Goal: Information Seeking & Learning: Learn about a topic

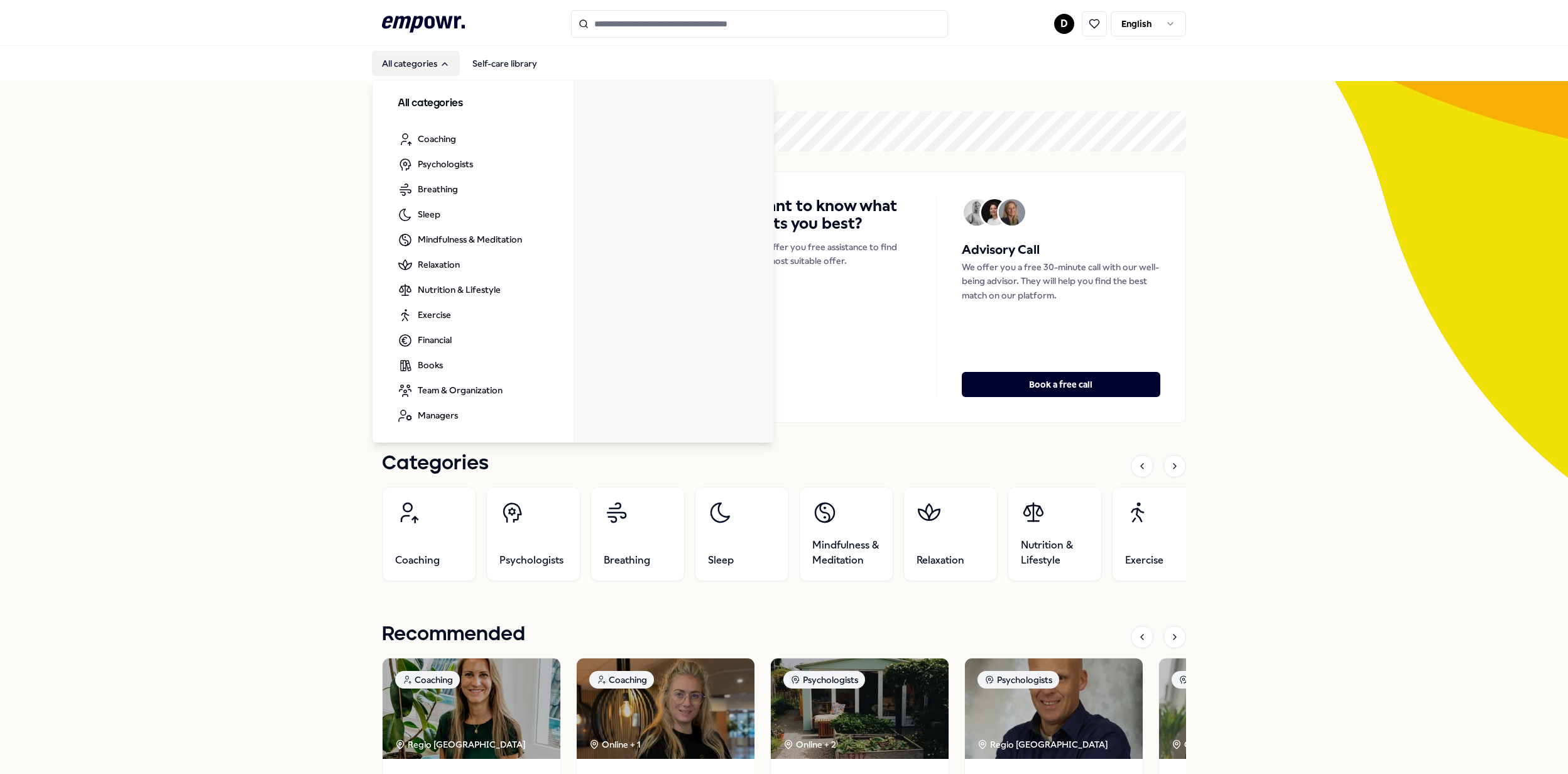
click at [426, 64] on button "All categories" at bounding box center [416, 63] width 88 height 25
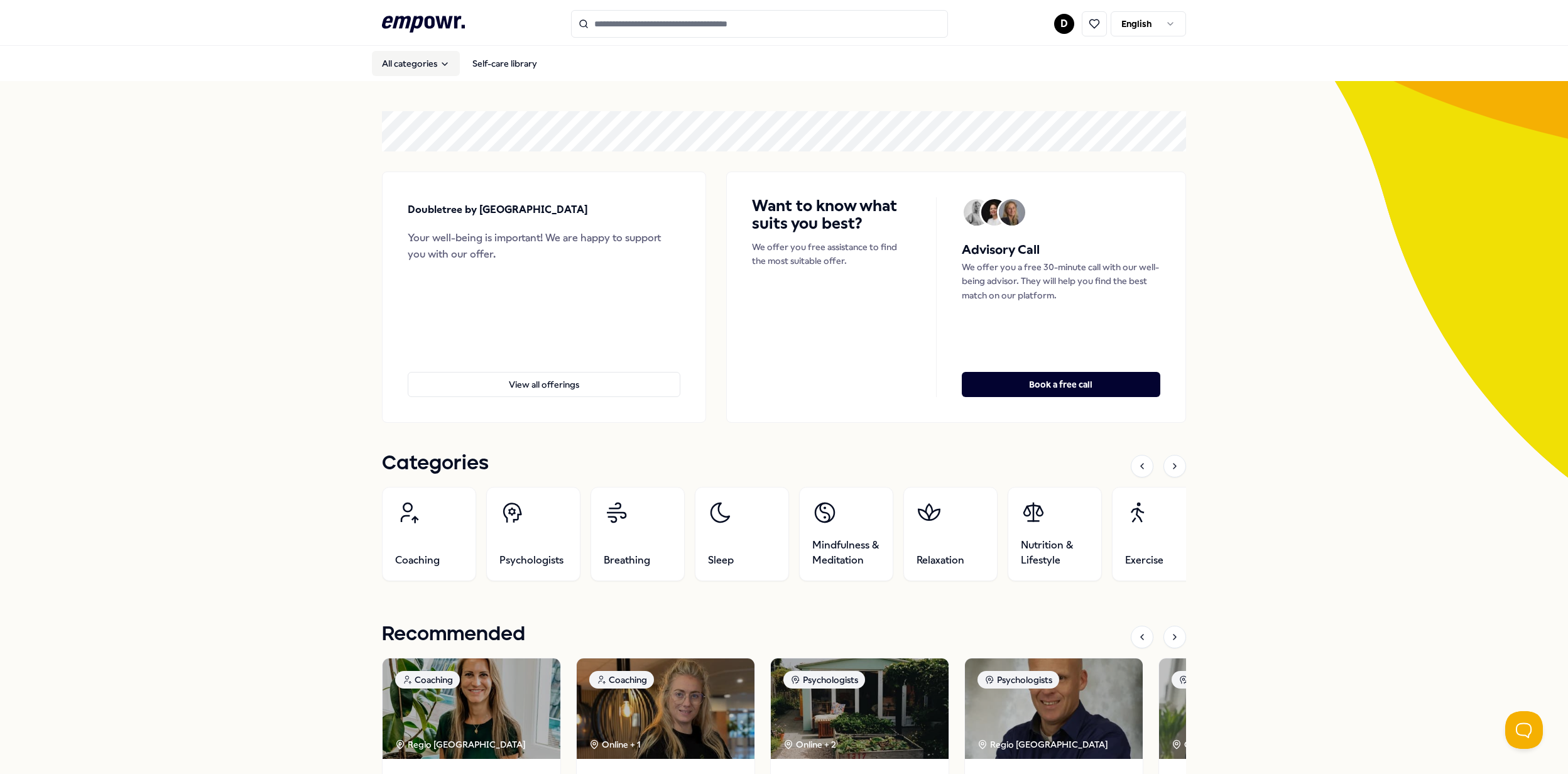
click at [419, 73] on button "All categories" at bounding box center [416, 63] width 88 height 25
click at [419, 70] on button "All categories" at bounding box center [416, 63] width 88 height 25
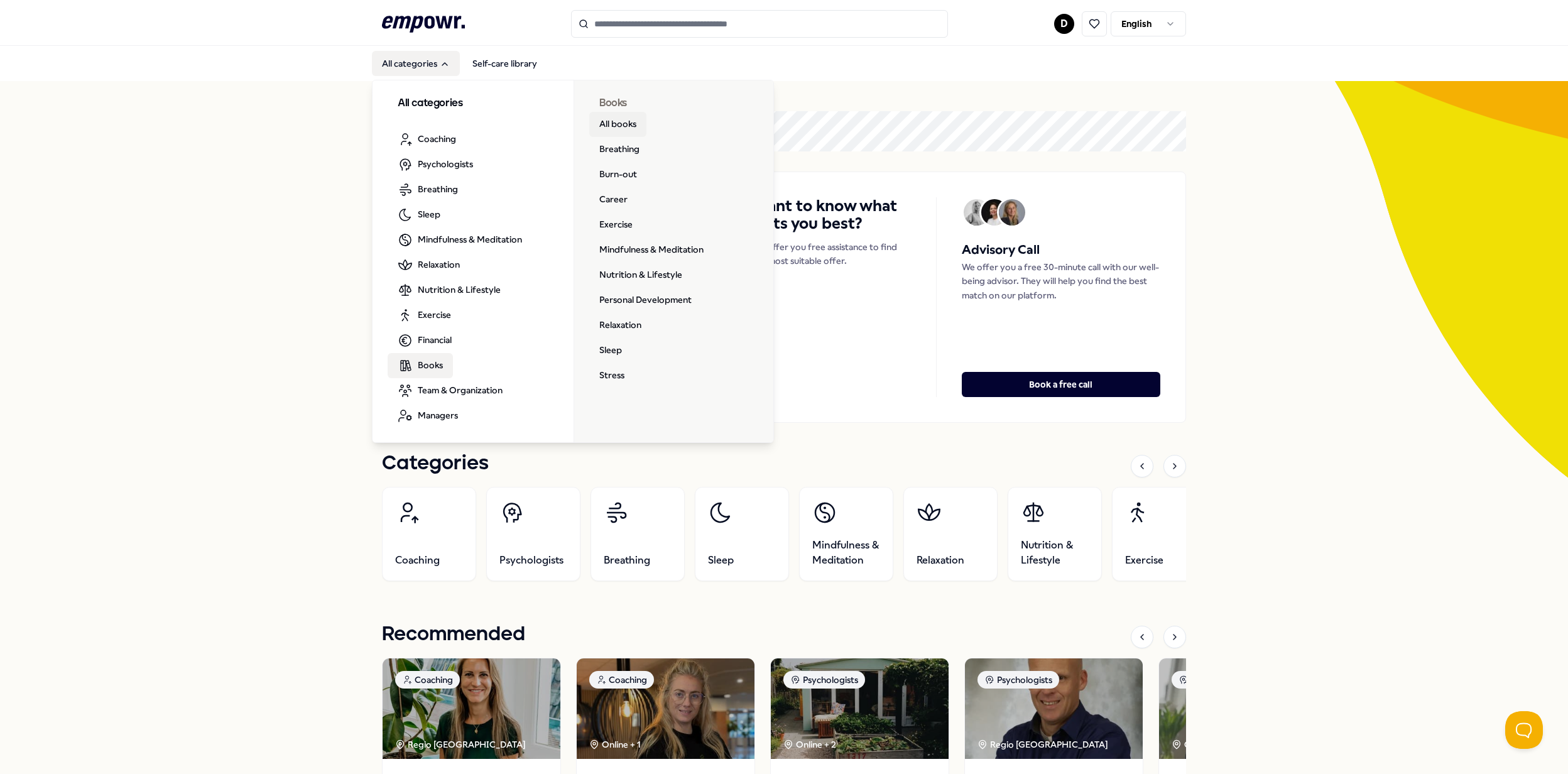
click at [615, 126] on link "All books" at bounding box center [618, 124] width 57 height 25
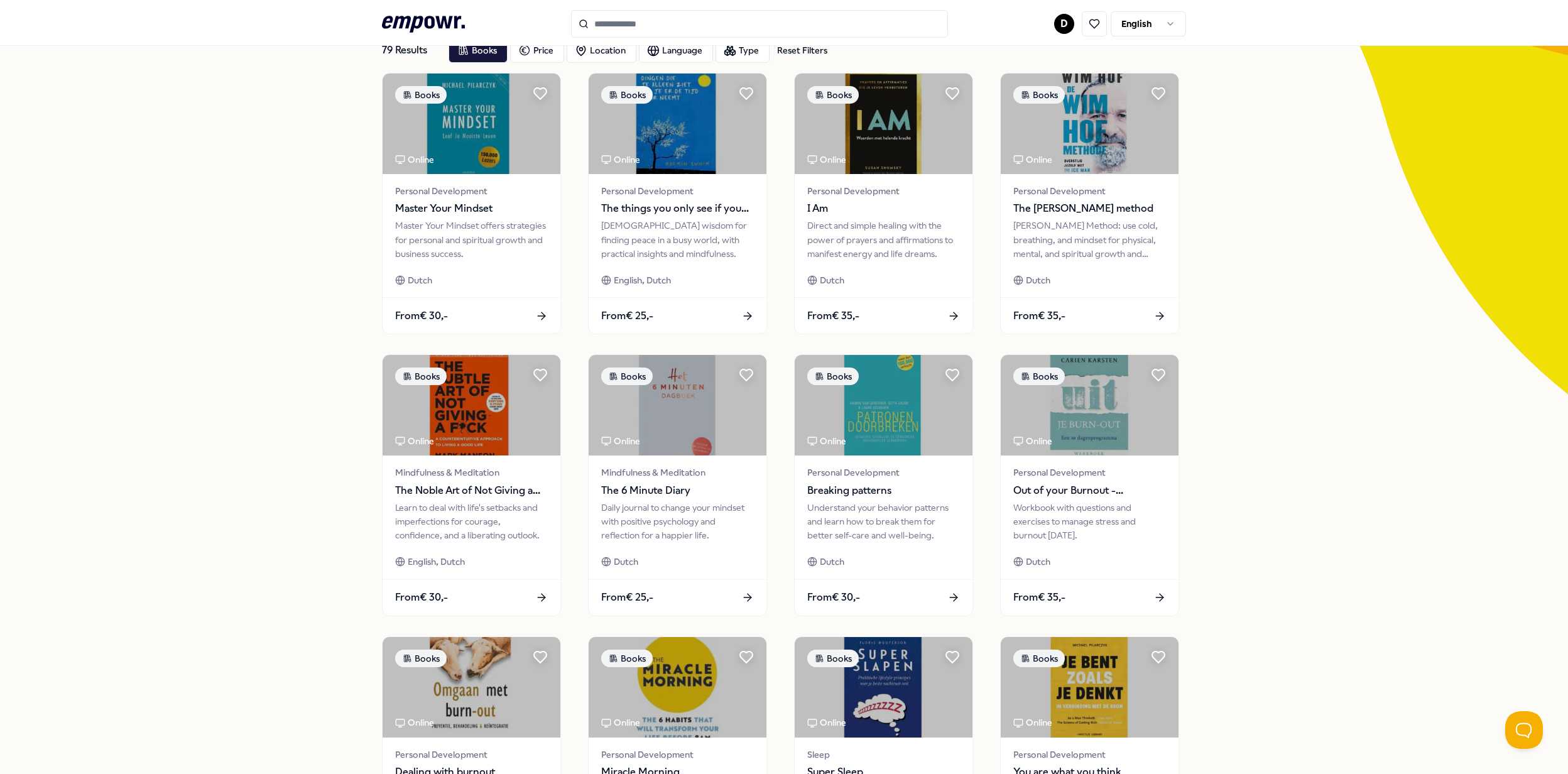
scroll to position [335, 0]
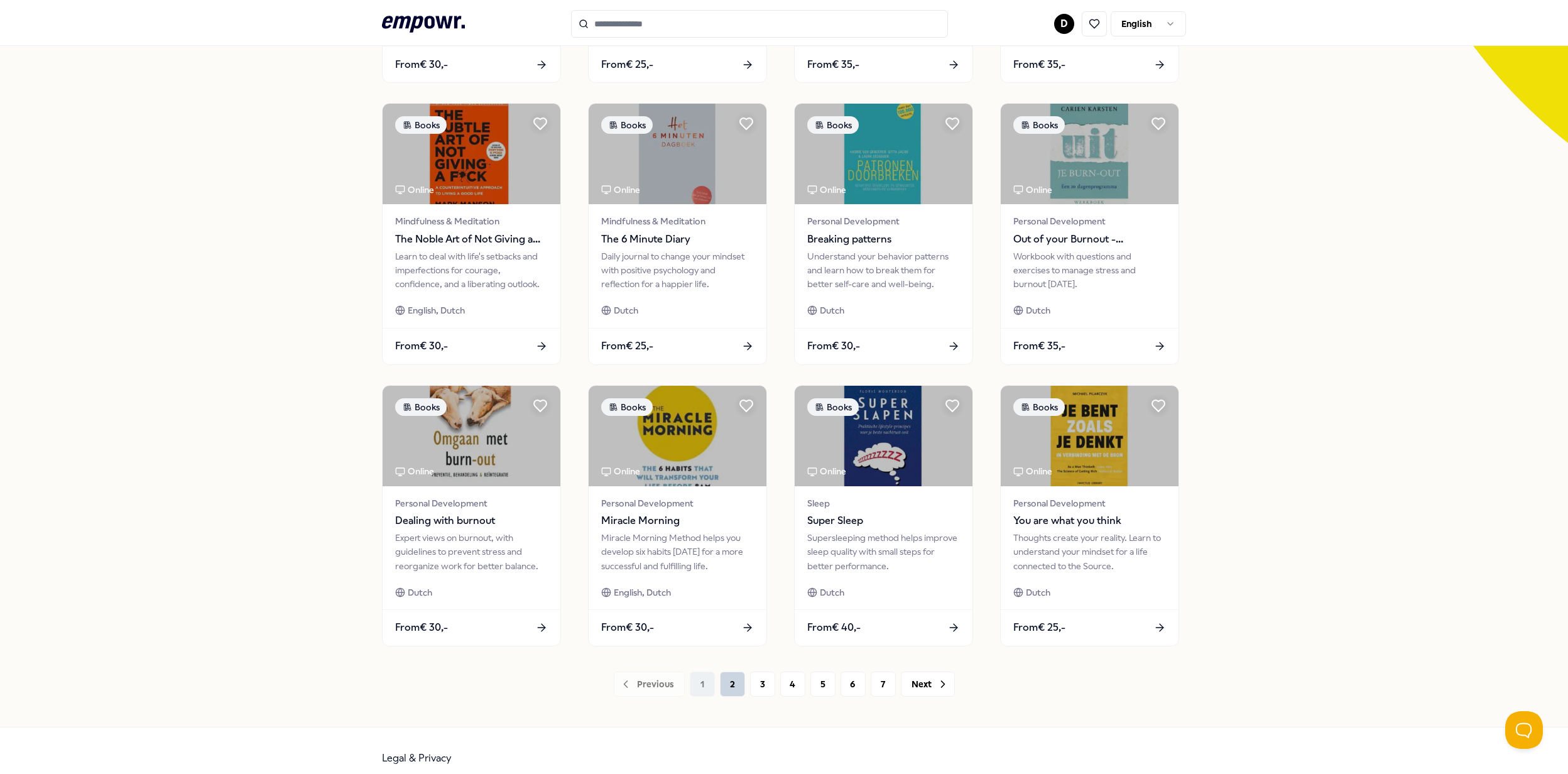
click at [720, 680] on button "2" at bounding box center [732, 684] width 25 height 25
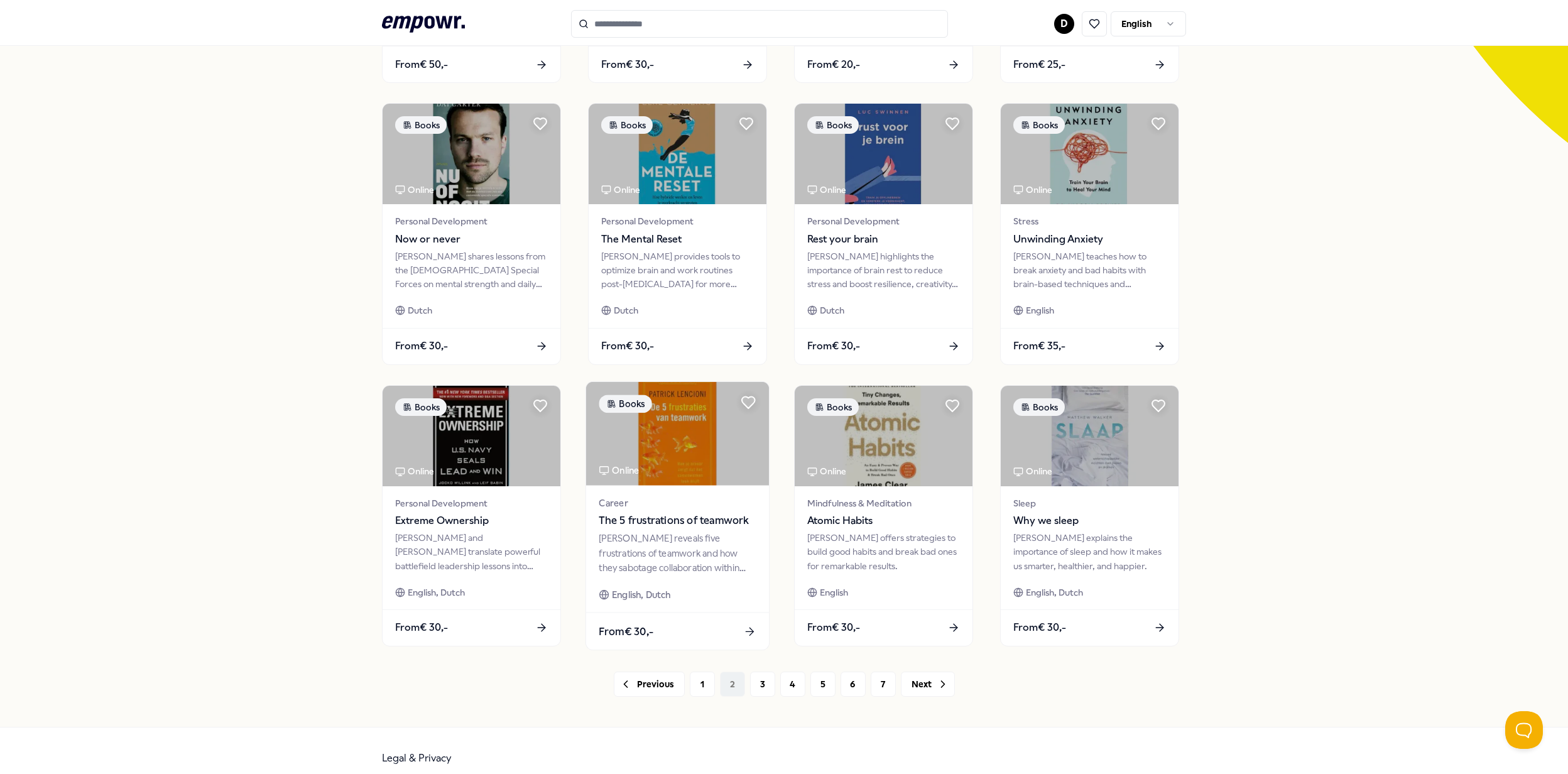
scroll to position [251, 0]
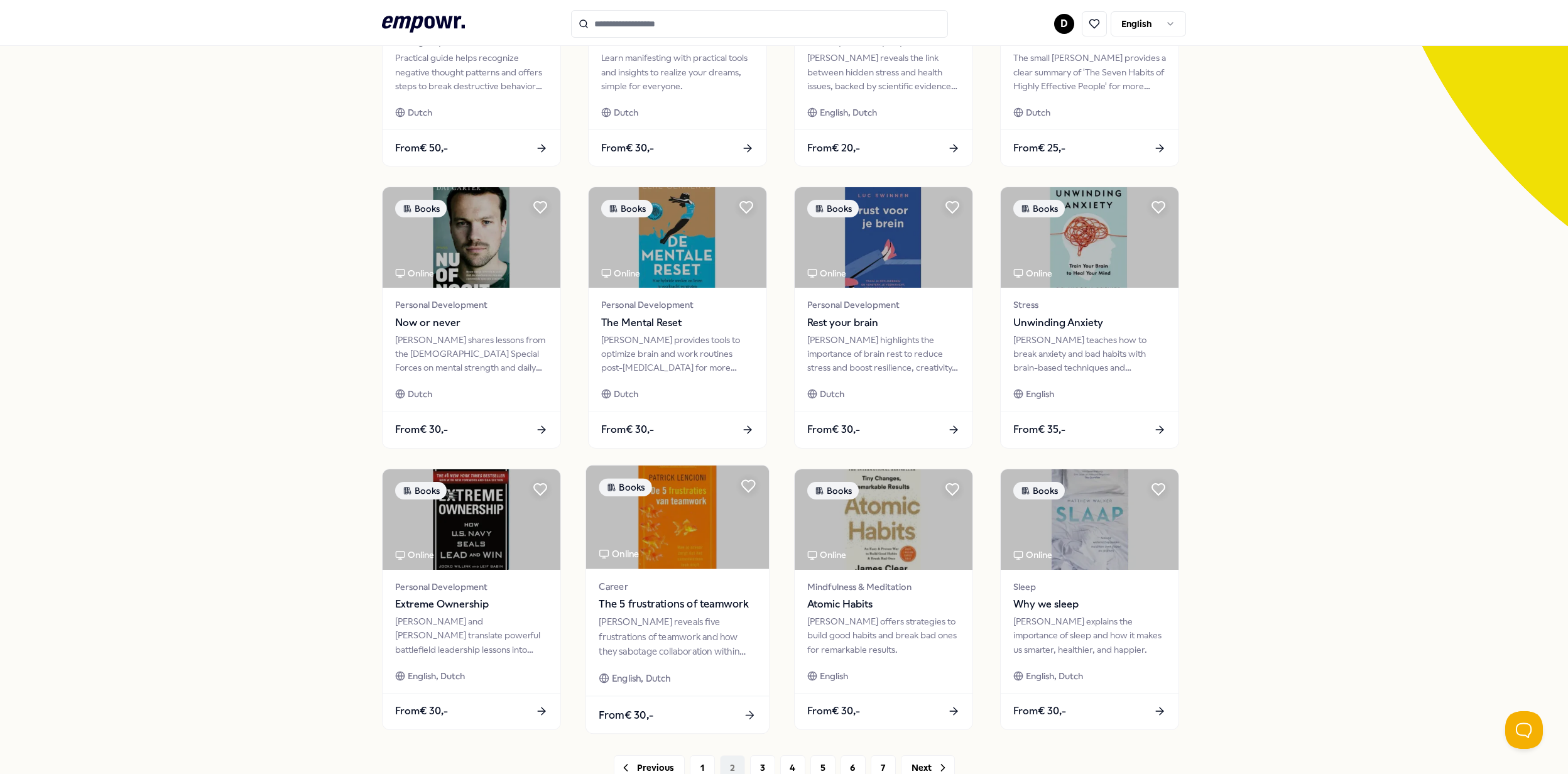
click at [700, 547] on img at bounding box center [677, 517] width 183 height 103
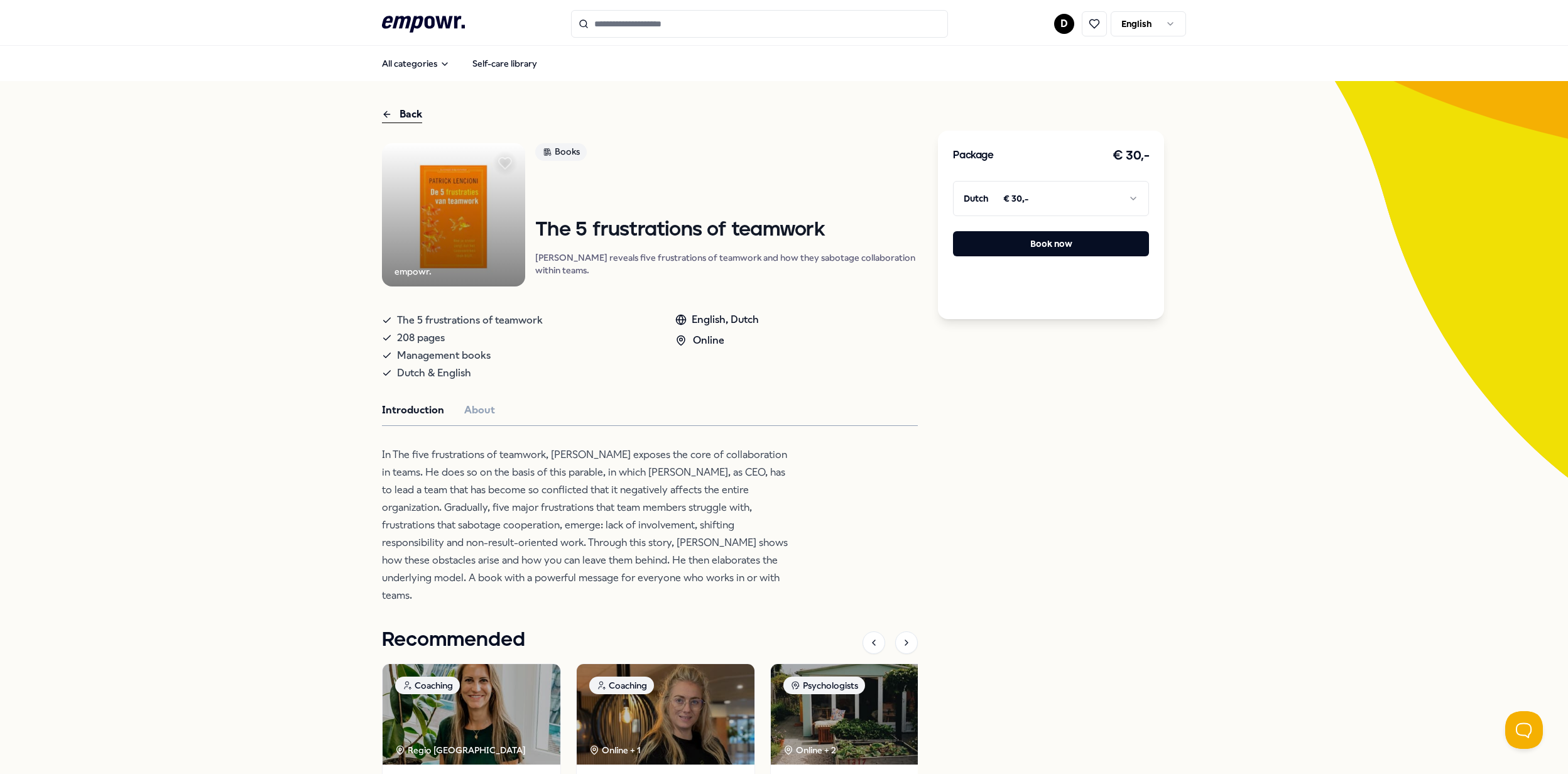
click at [1211, 479] on div "Back empowr. Books The 5 frustrations of teamwork [PERSON_NAME] reveals five fr…" at bounding box center [784, 521] width 1568 height 882
drag, startPoint x: 179, startPoint y: 189, endPoint x: 147, endPoint y: 1, distance: 190.7
click at [179, 189] on div "Back empowr. Books The 5 frustrations of teamwork [PERSON_NAME] reveals five fr…" at bounding box center [784, 521] width 1568 height 882
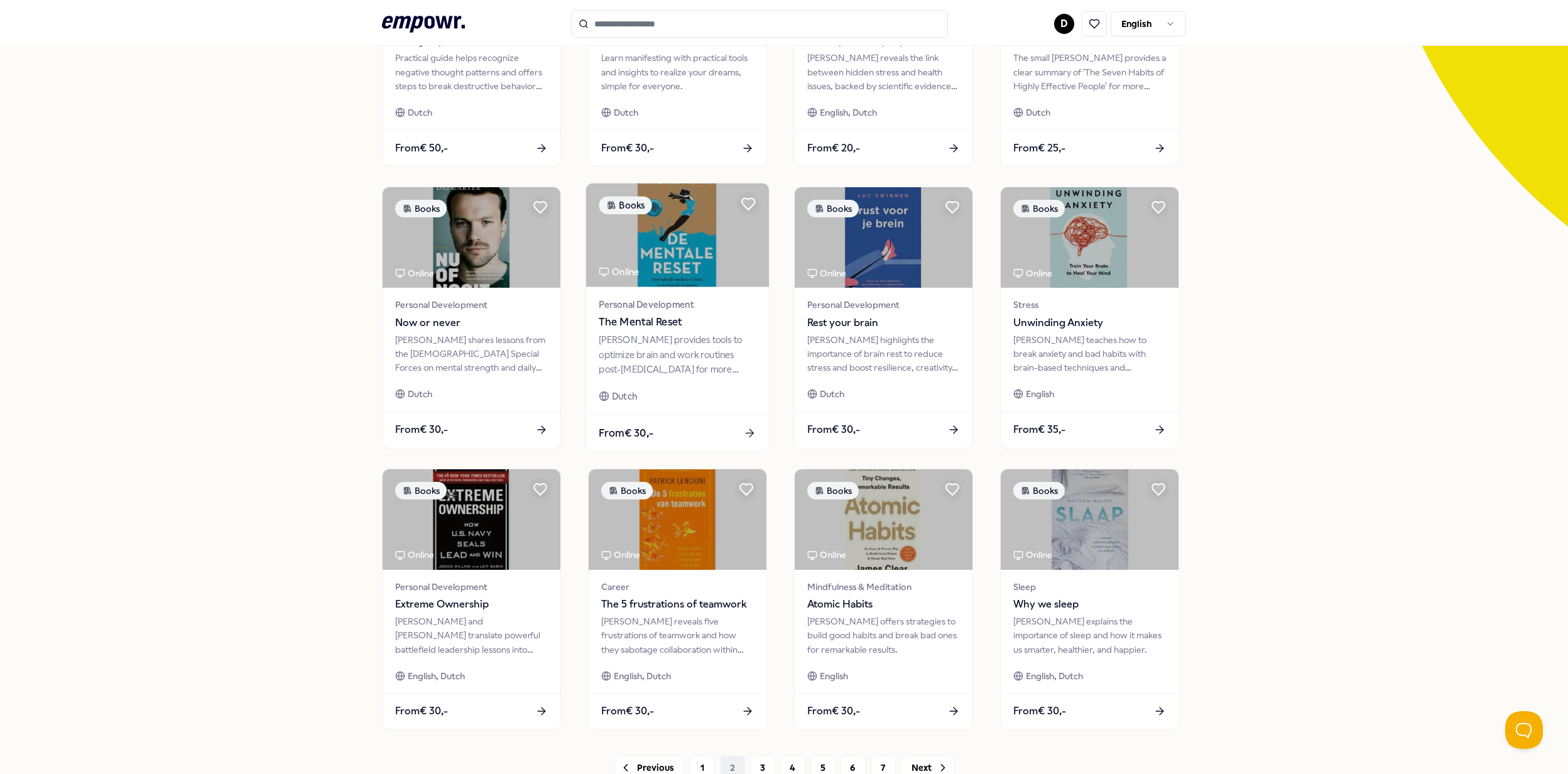
scroll to position [350, 0]
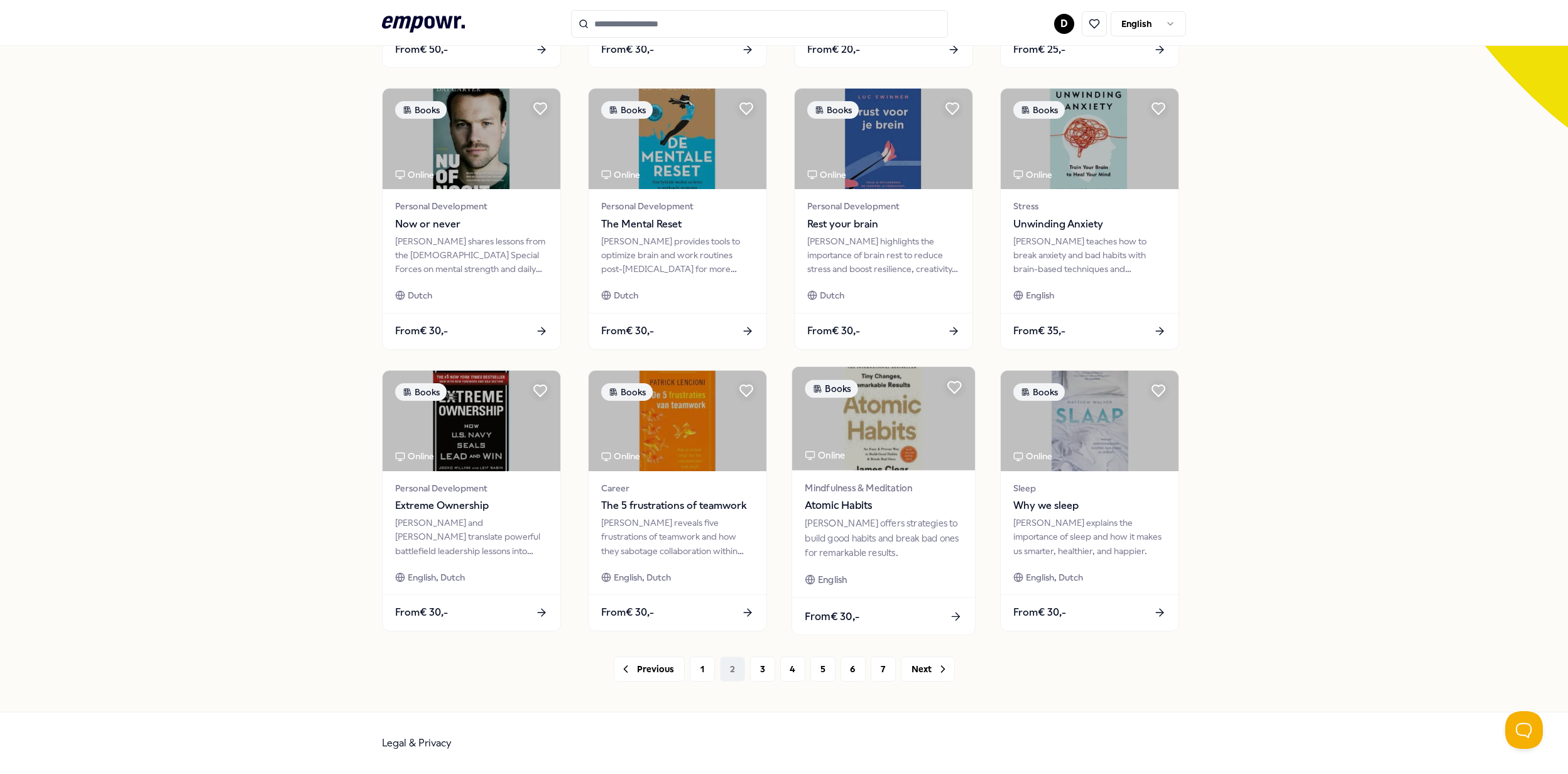
click at [923, 406] on img at bounding box center [884, 419] width 183 height 103
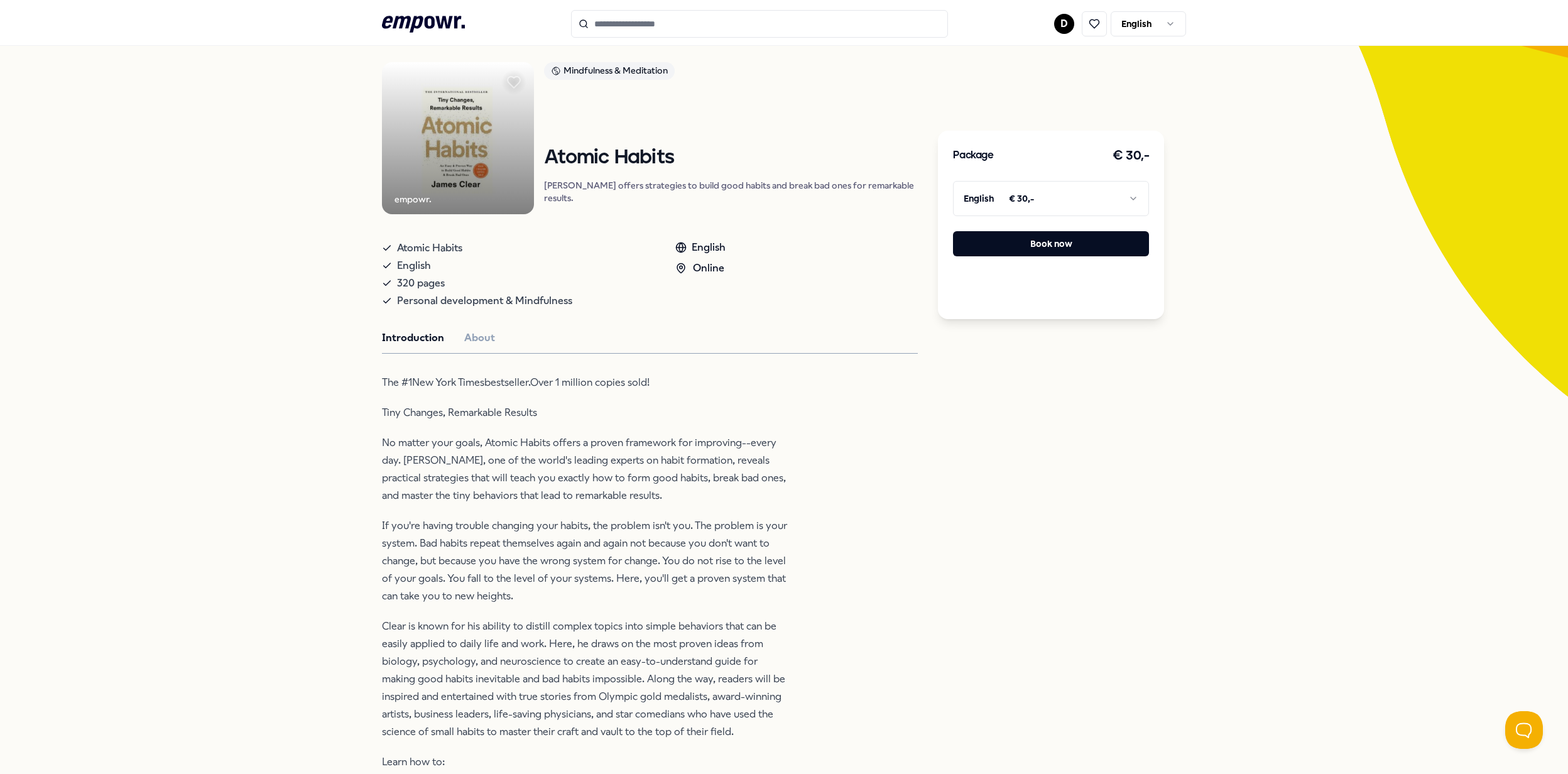
click at [429, 282] on span "320 pages" at bounding box center [421, 283] width 48 height 17
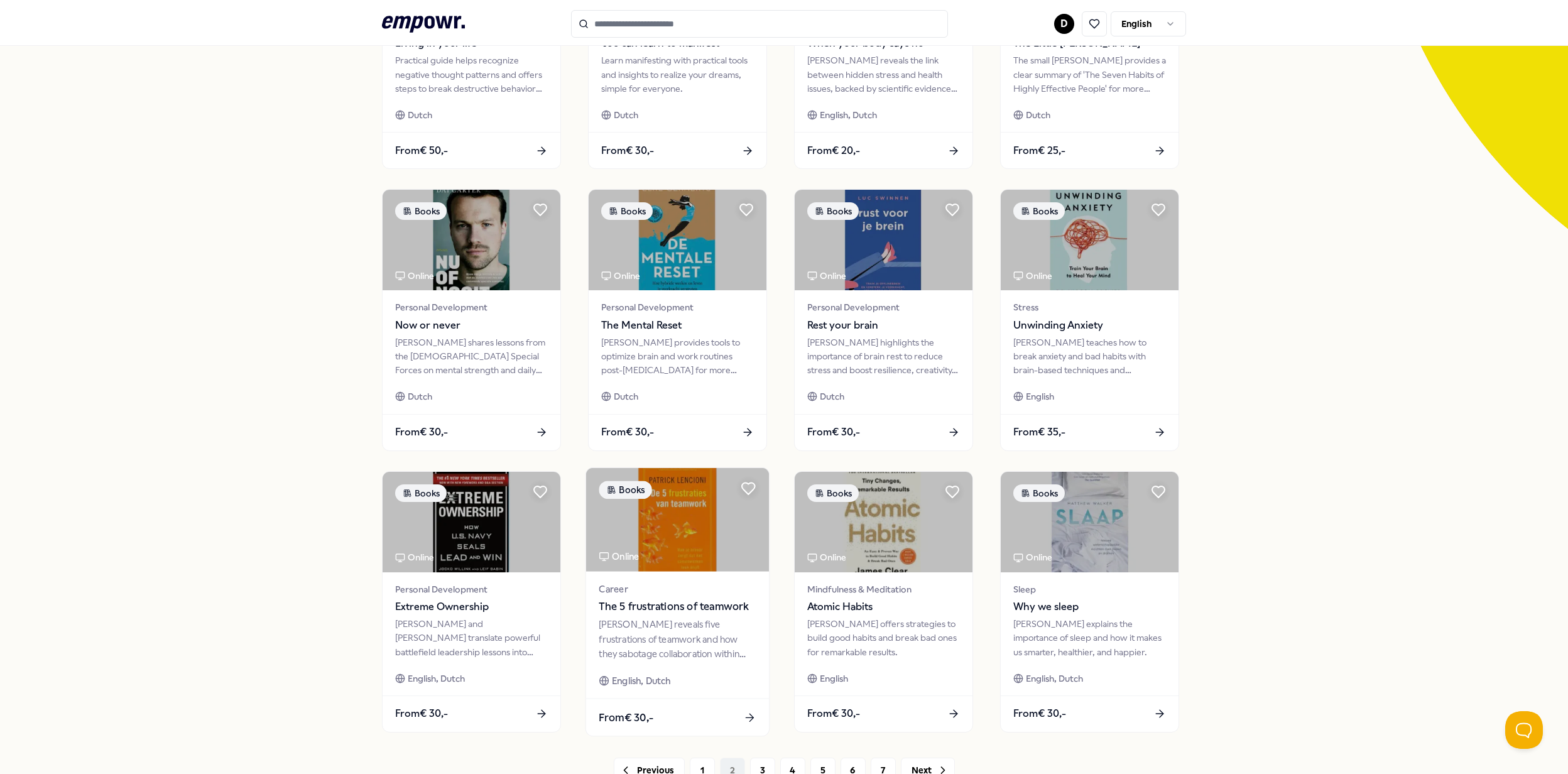
scroll to position [350, 0]
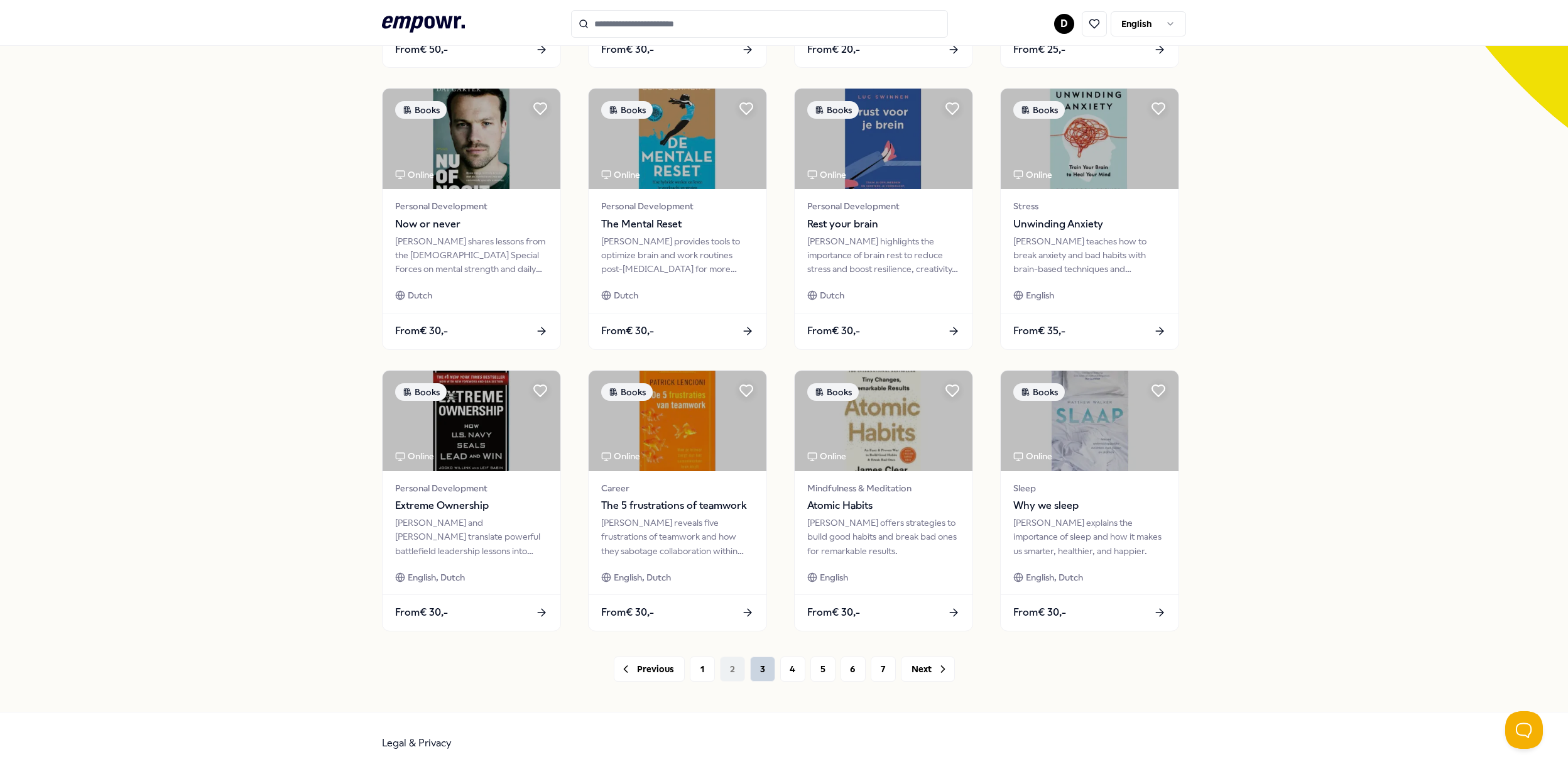
click at [759, 671] on button "3" at bounding box center [763, 669] width 25 height 25
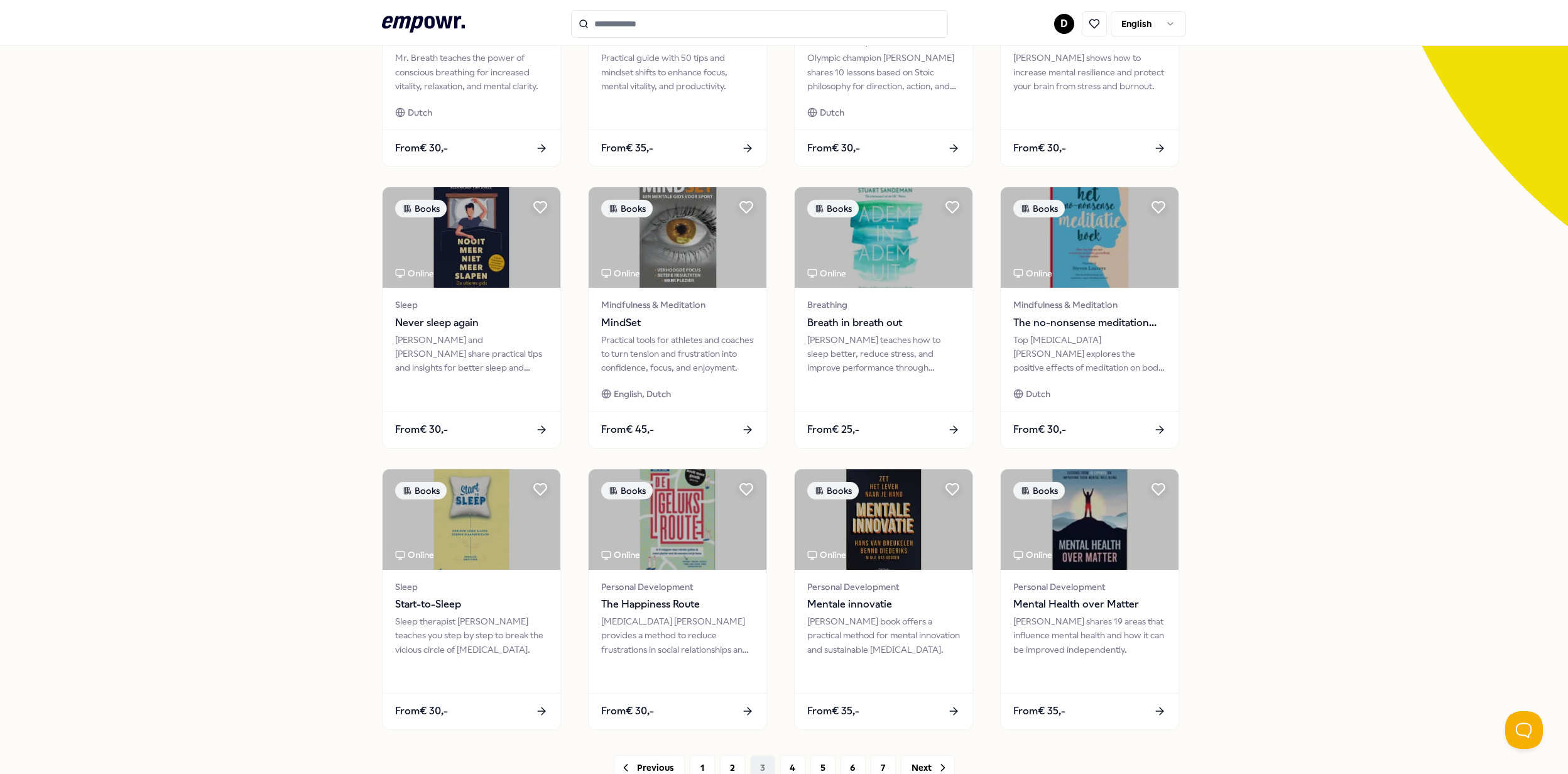
scroll to position [335, 0]
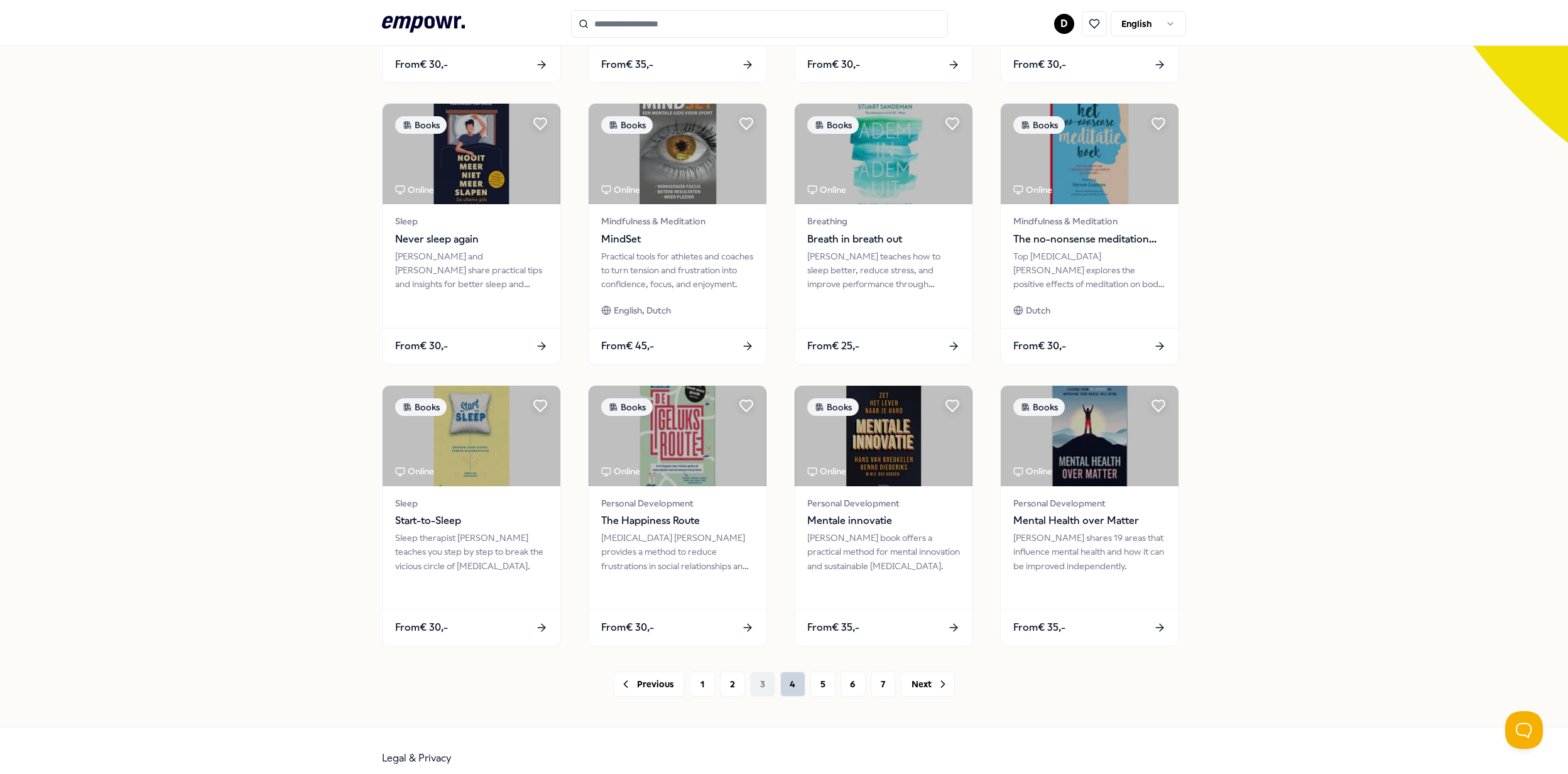
click at [782, 684] on button "4" at bounding box center [792, 684] width 25 height 25
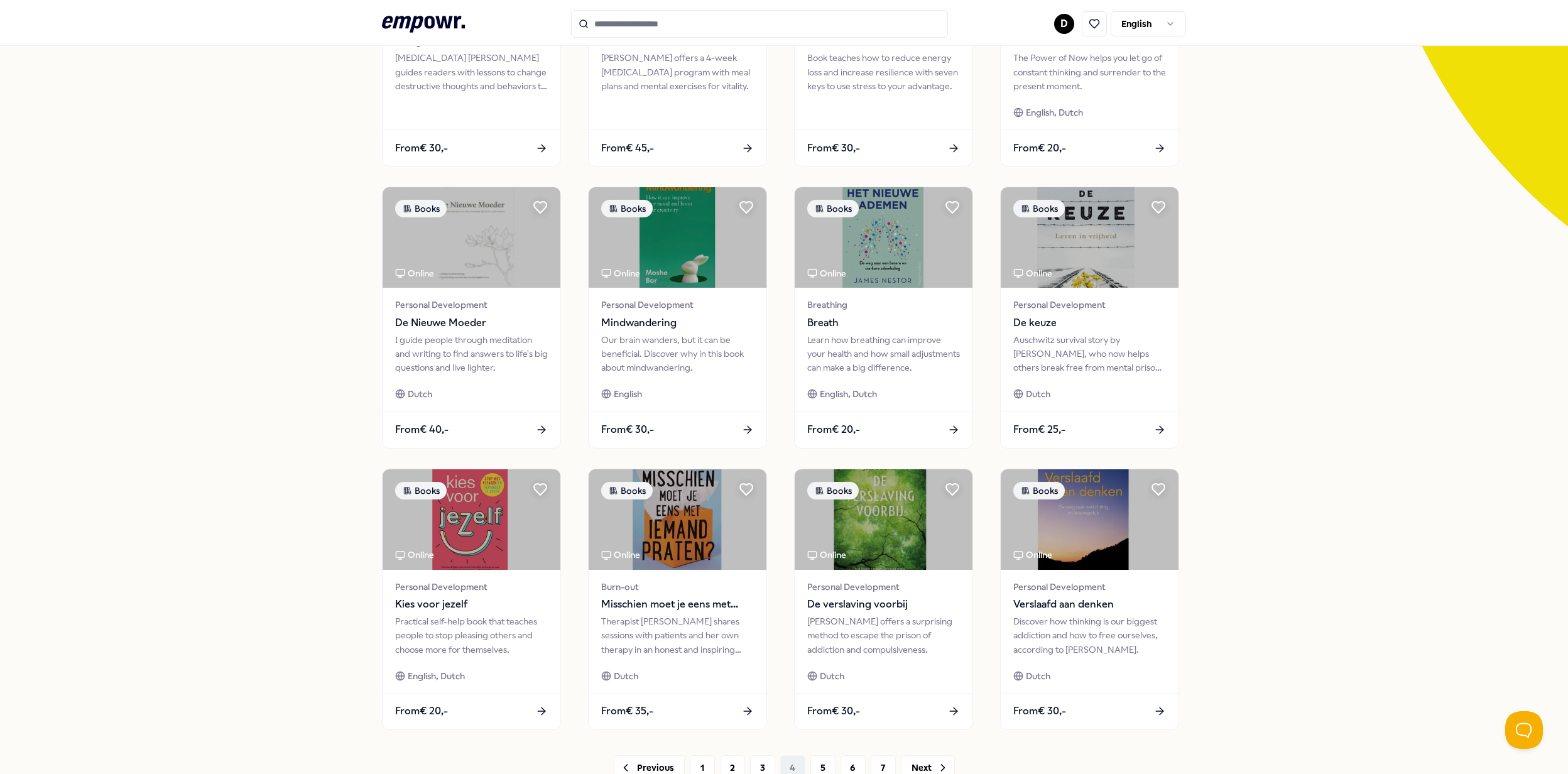
scroll to position [350, 0]
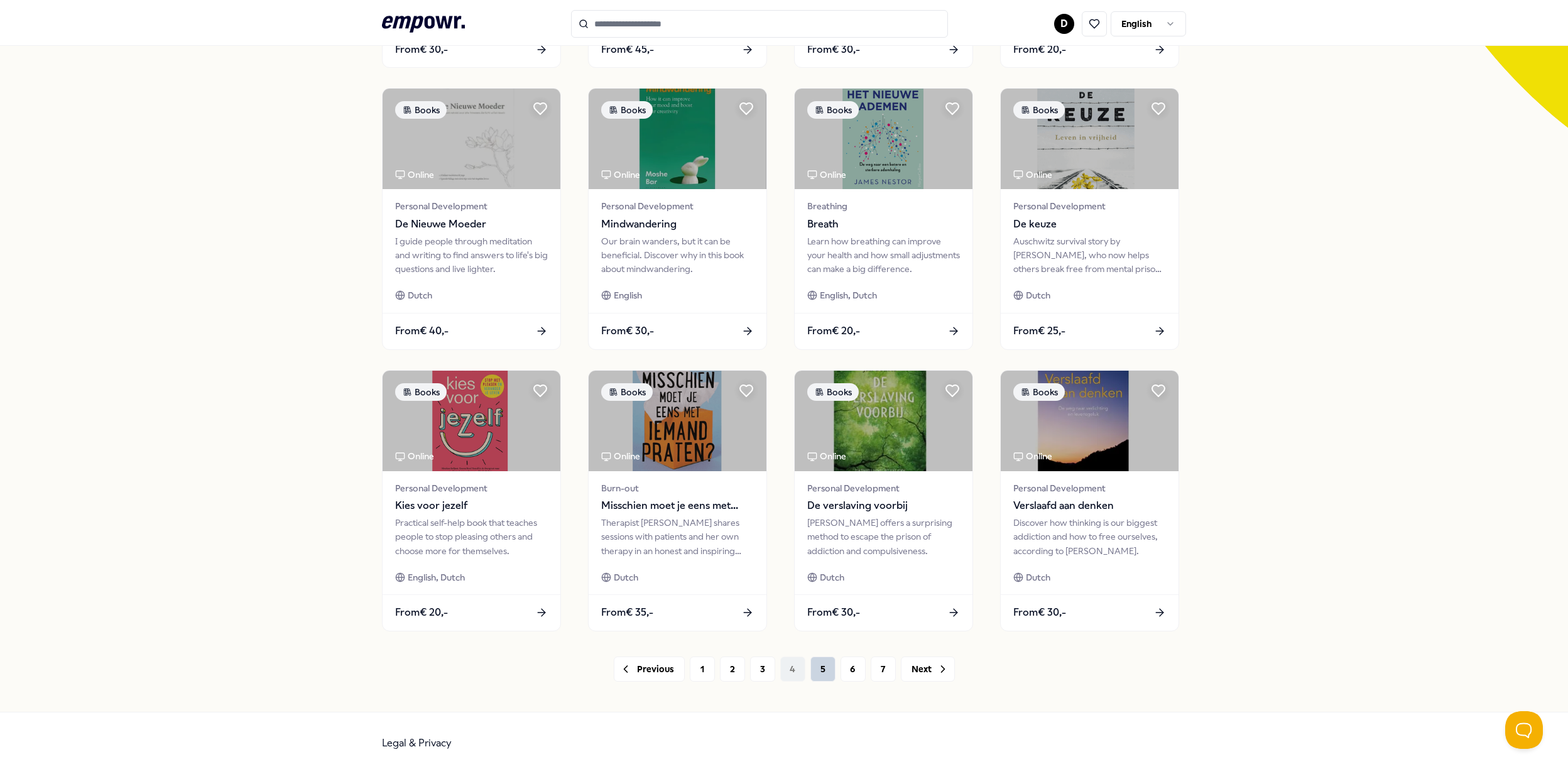
click at [817, 665] on button "5" at bounding box center [823, 669] width 25 height 25
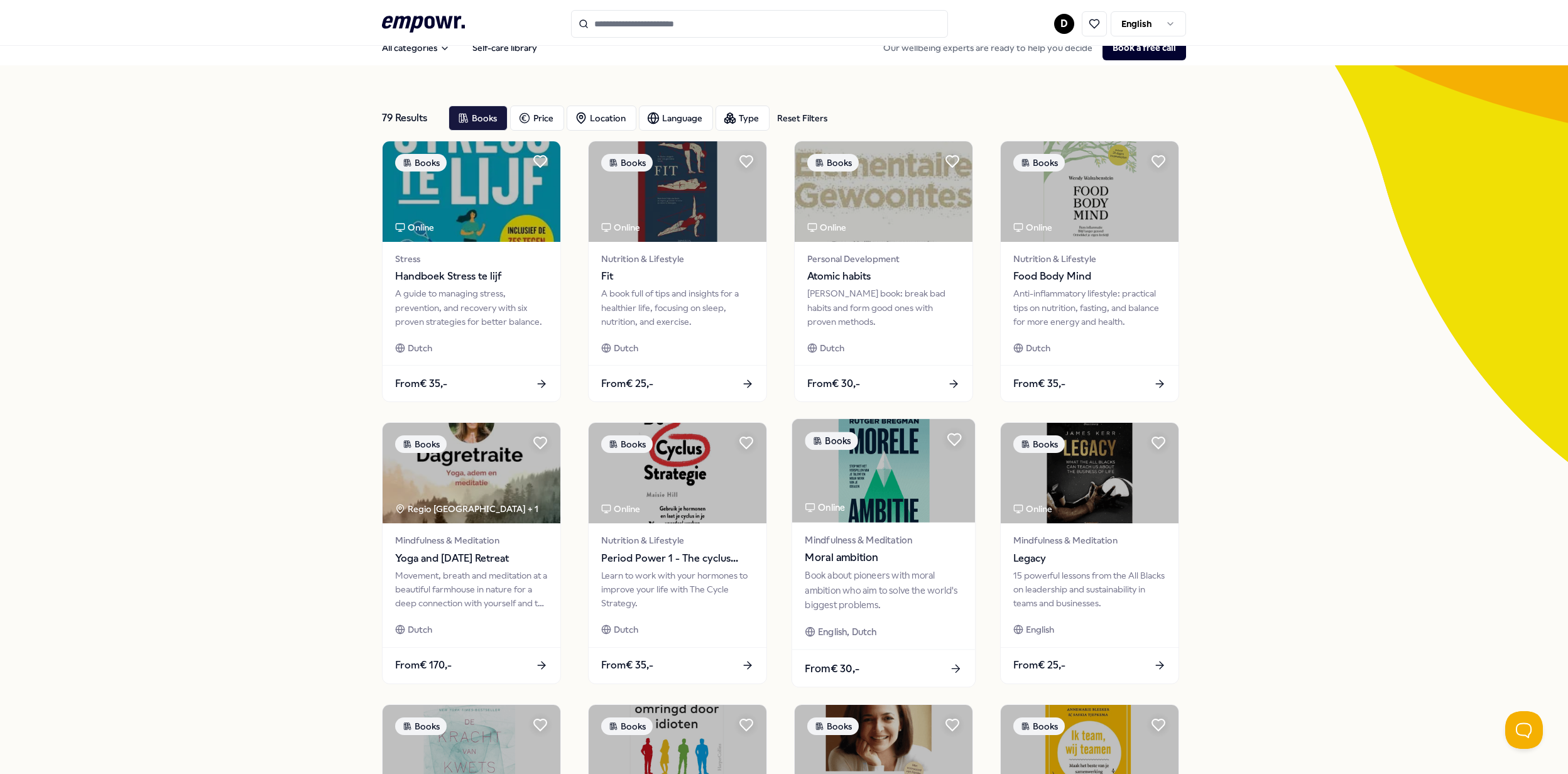
scroll to position [350, 0]
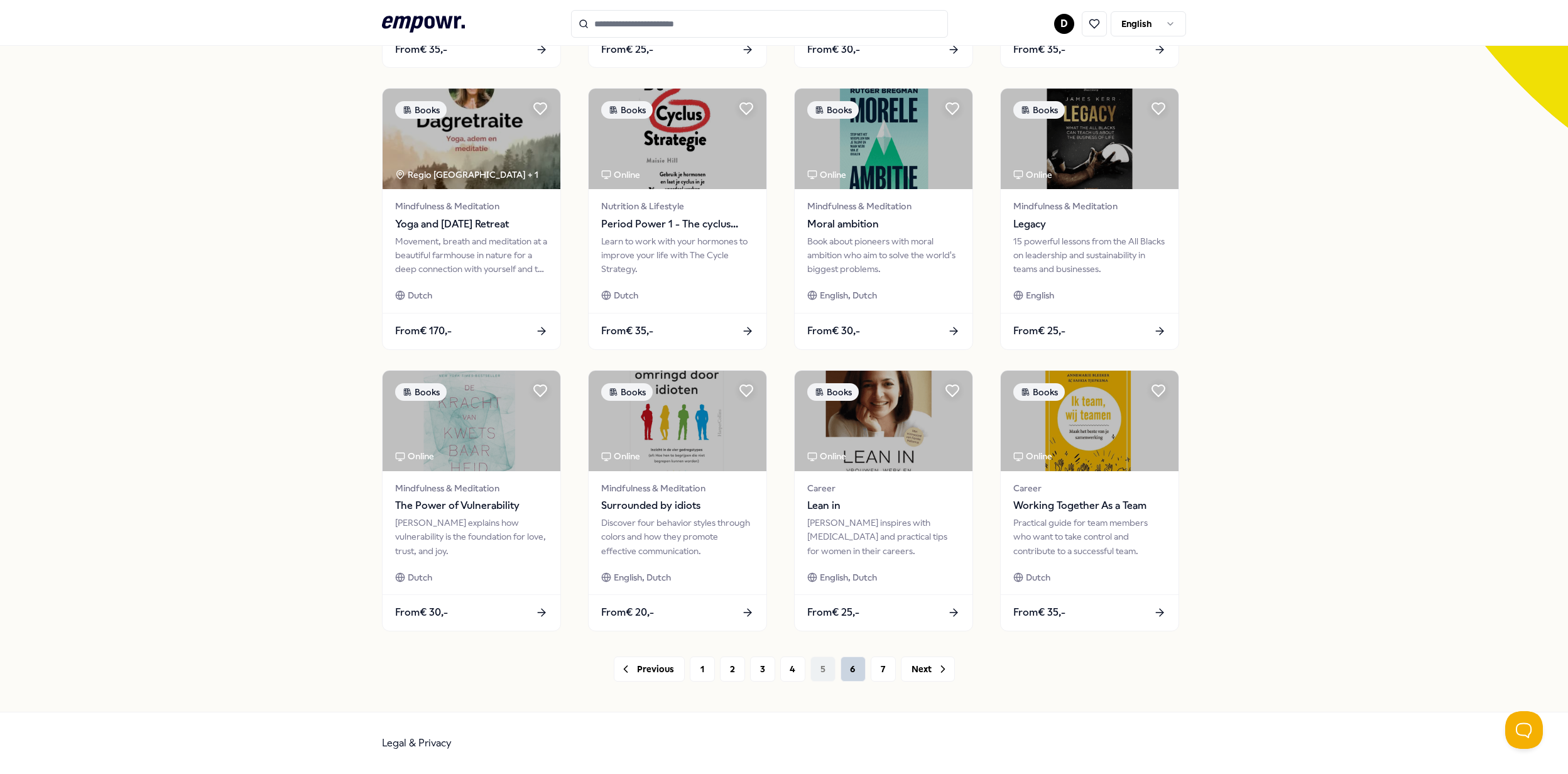
click at [841, 663] on button "6" at bounding box center [853, 669] width 25 height 25
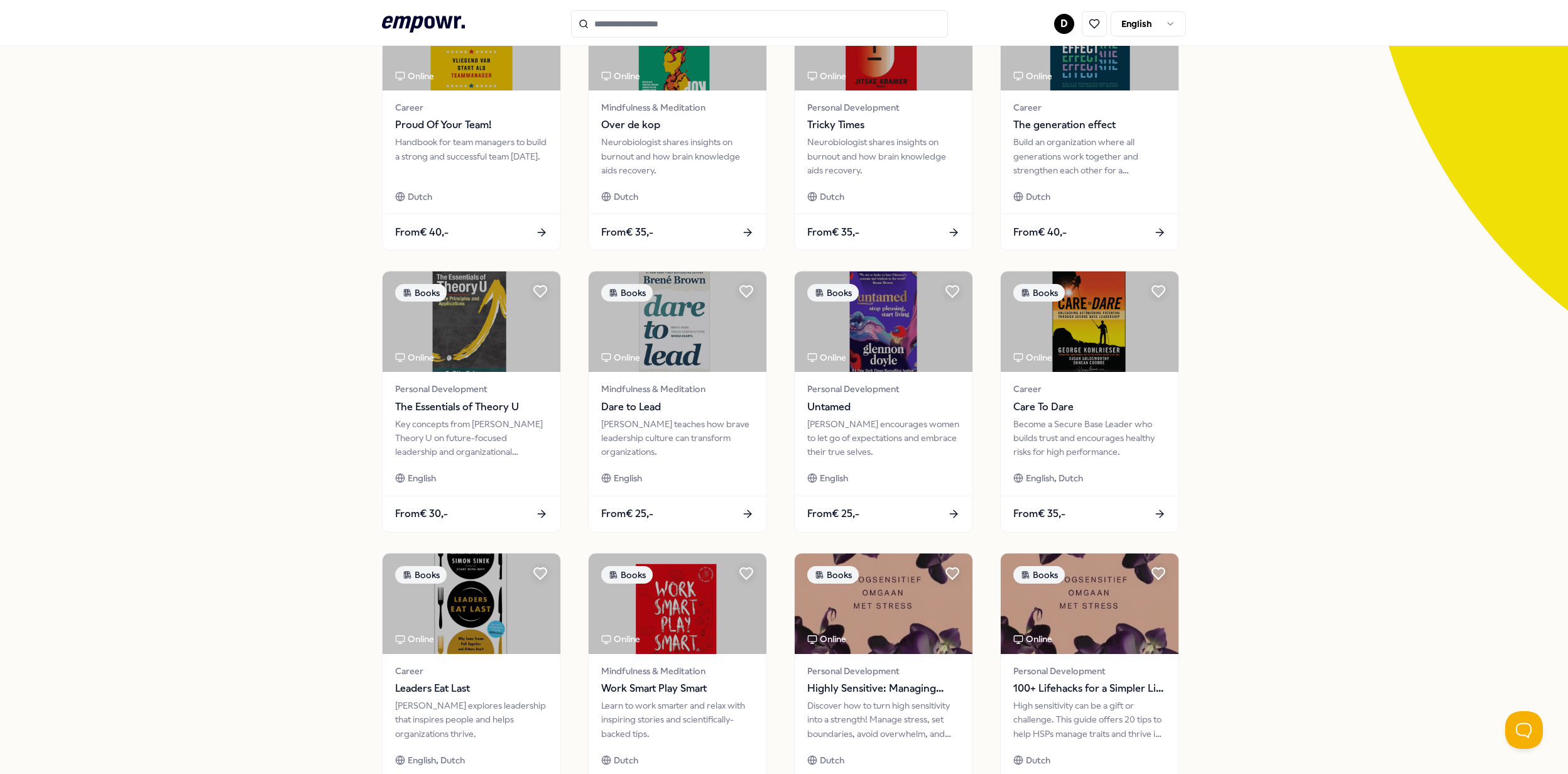
scroll to position [335, 0]
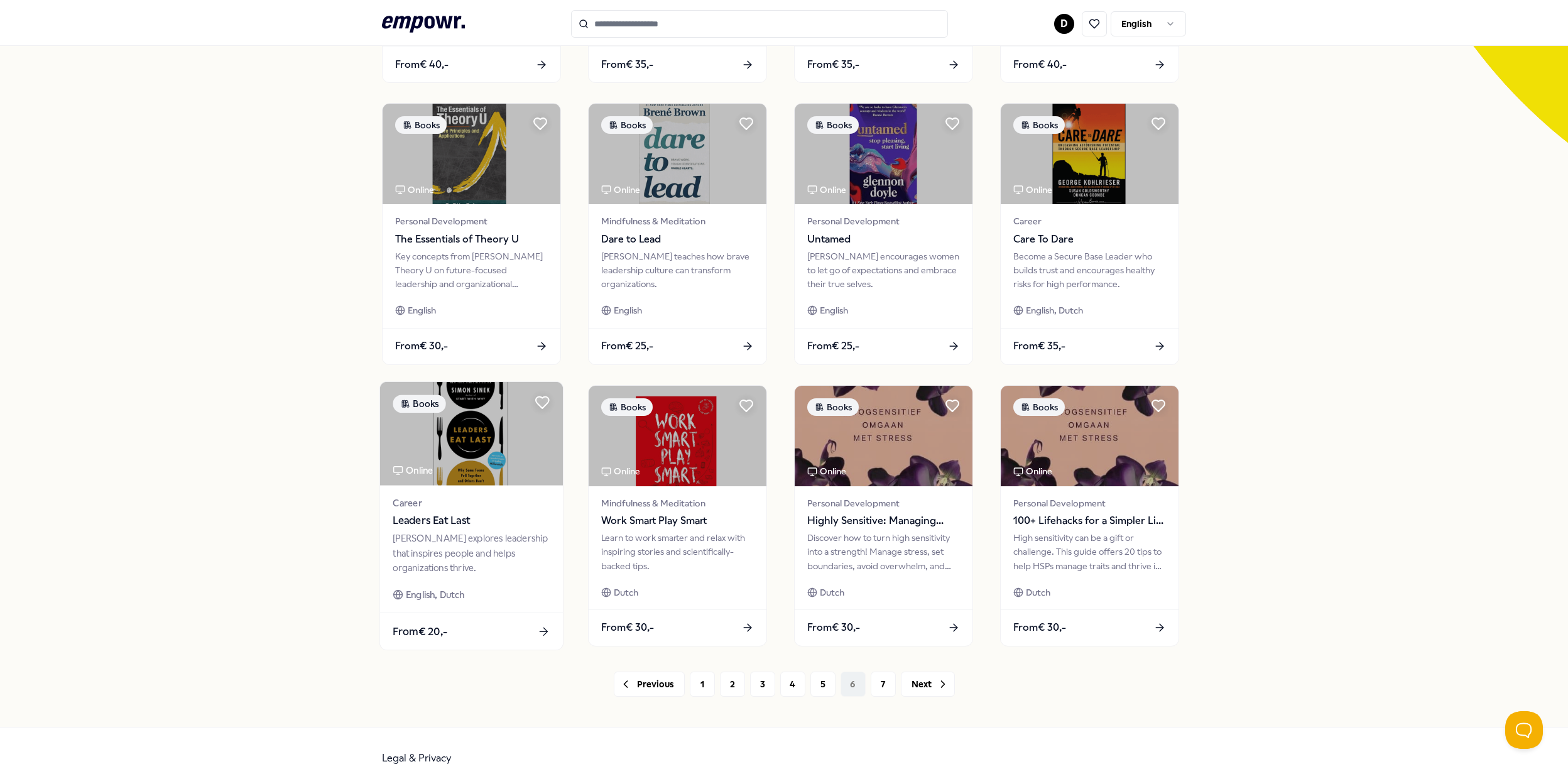
click at [438, 445] on img at bounding box center [471, 434] width 183 height 103
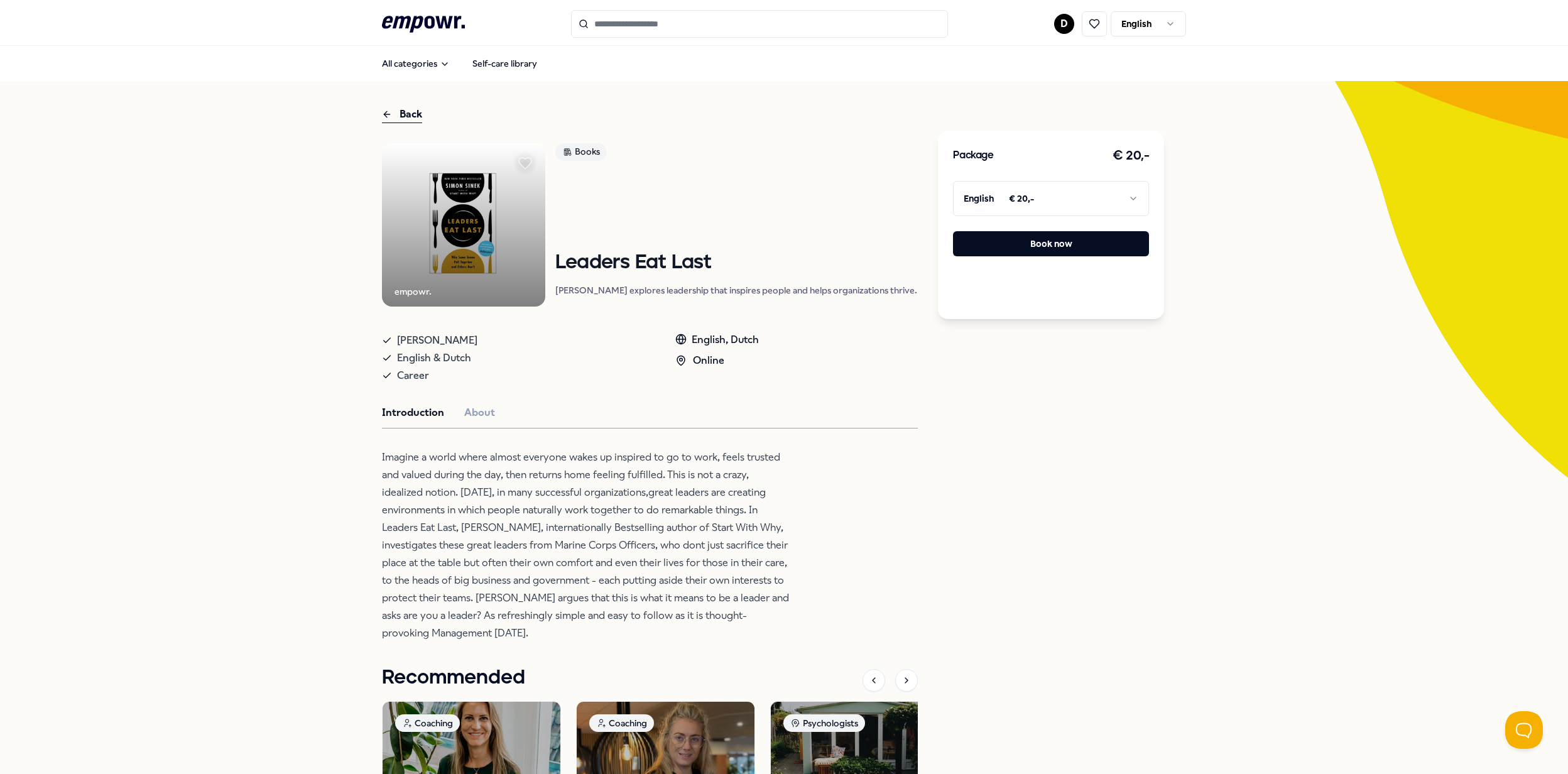
click at [205, 349] on div "Back empowr. Books Leaders Eat Last [PERSON_NAME] explores leadership that insp…" at bounding box center [784, 540] width 1568 height 919
click at [382, 112] on icon at bounding box center [387, 114] width 10 height 15
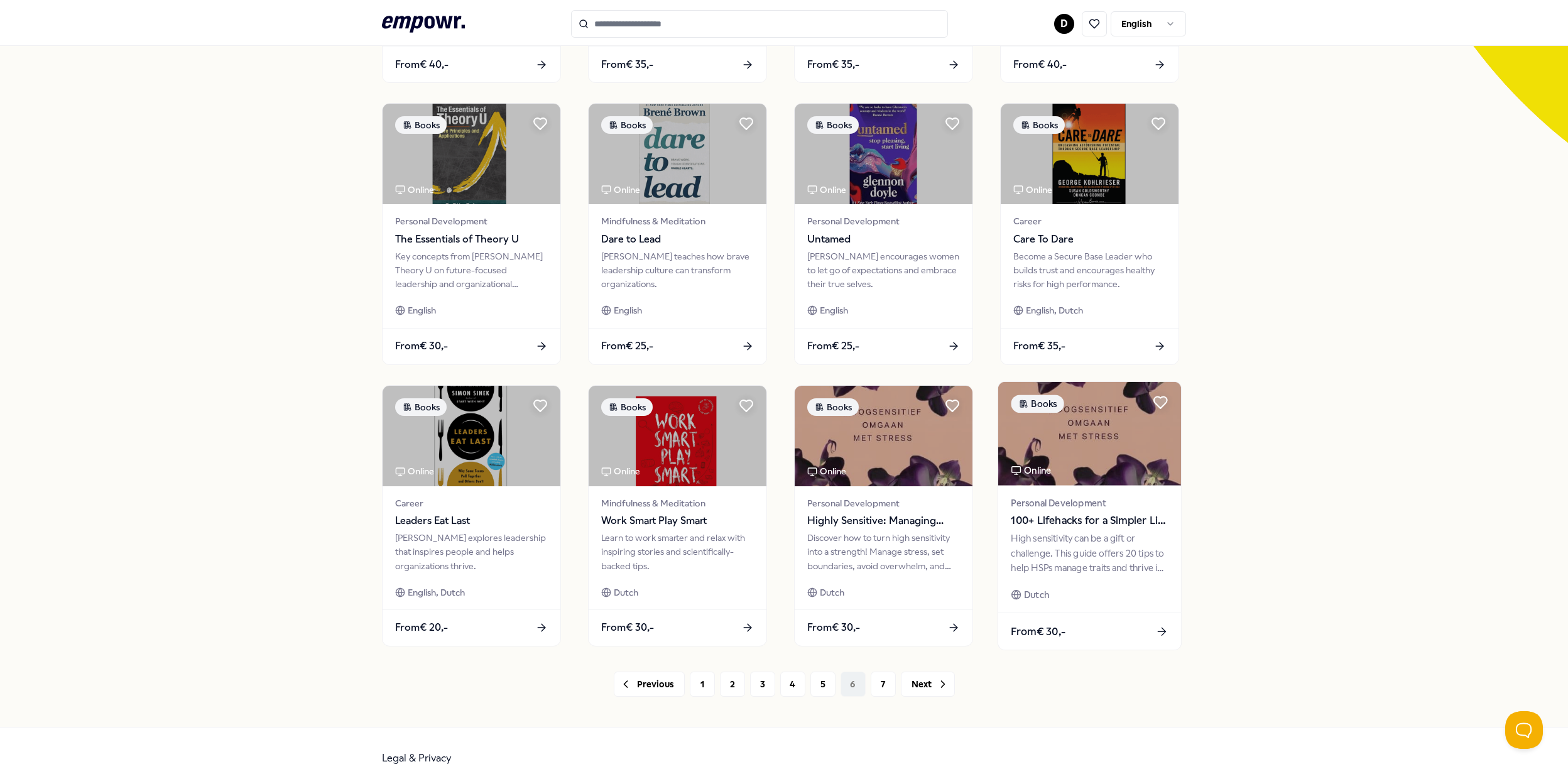
scroll to position [350, 0]
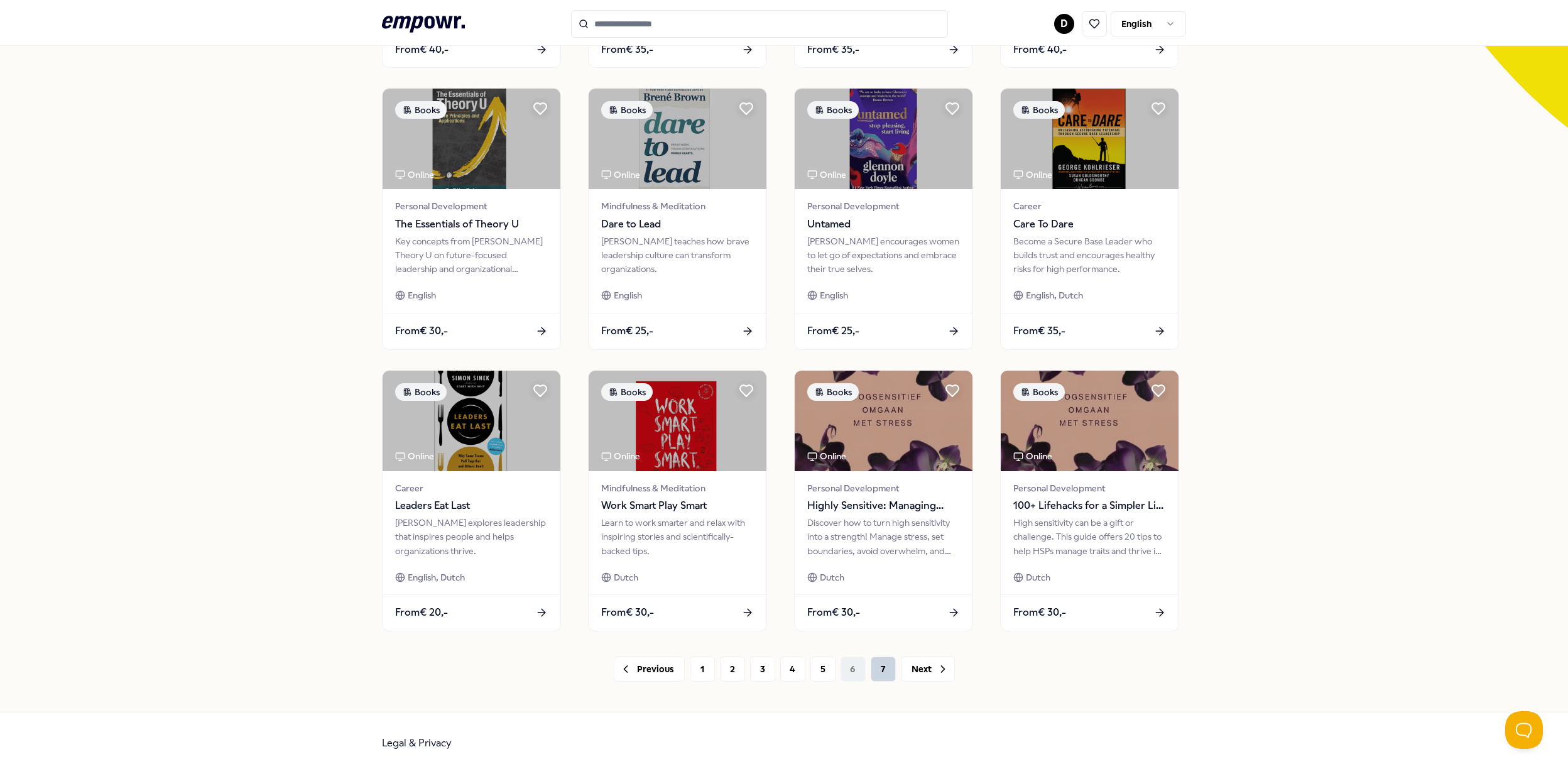
click at [871, 662] on button "7" at bounding box center [883, 669] width 25 height 25
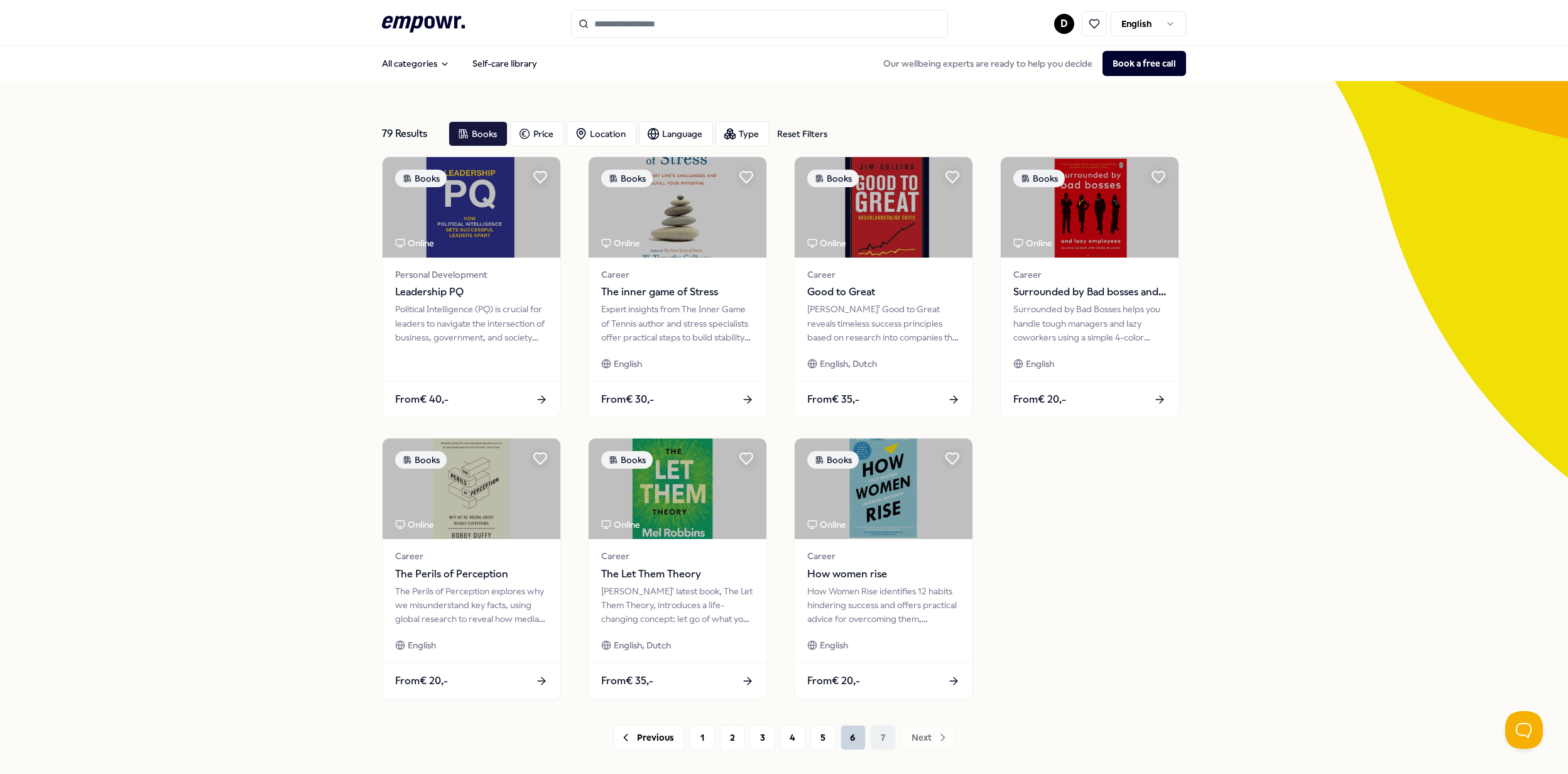
click at [850, 736] on button "6" at bounding box center [853, 737] width 25 height 25
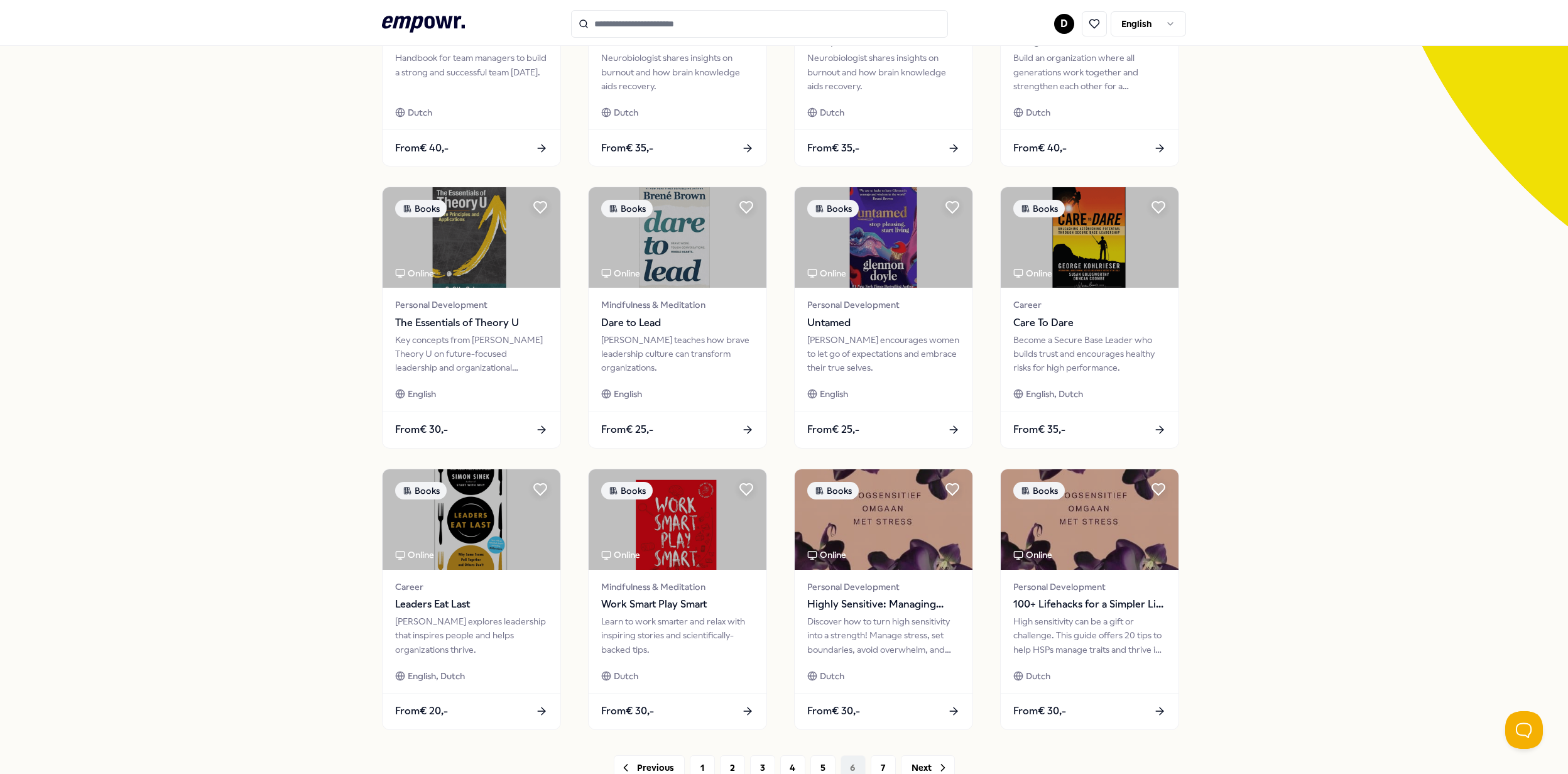
scroll to position [335, 0]
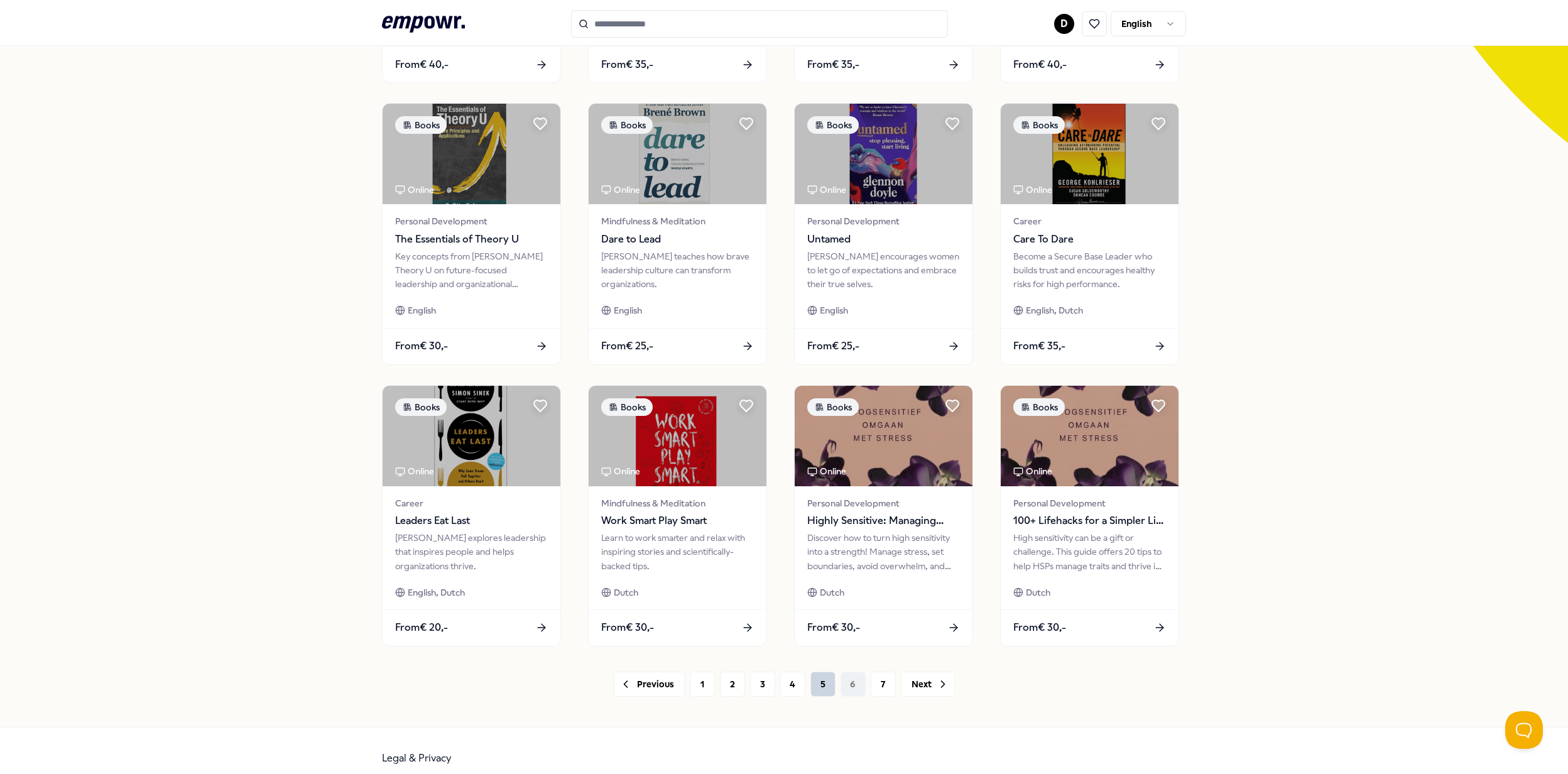
click at [818, 689] on button "5" at bounding box center [823, 684] width 25 height 25
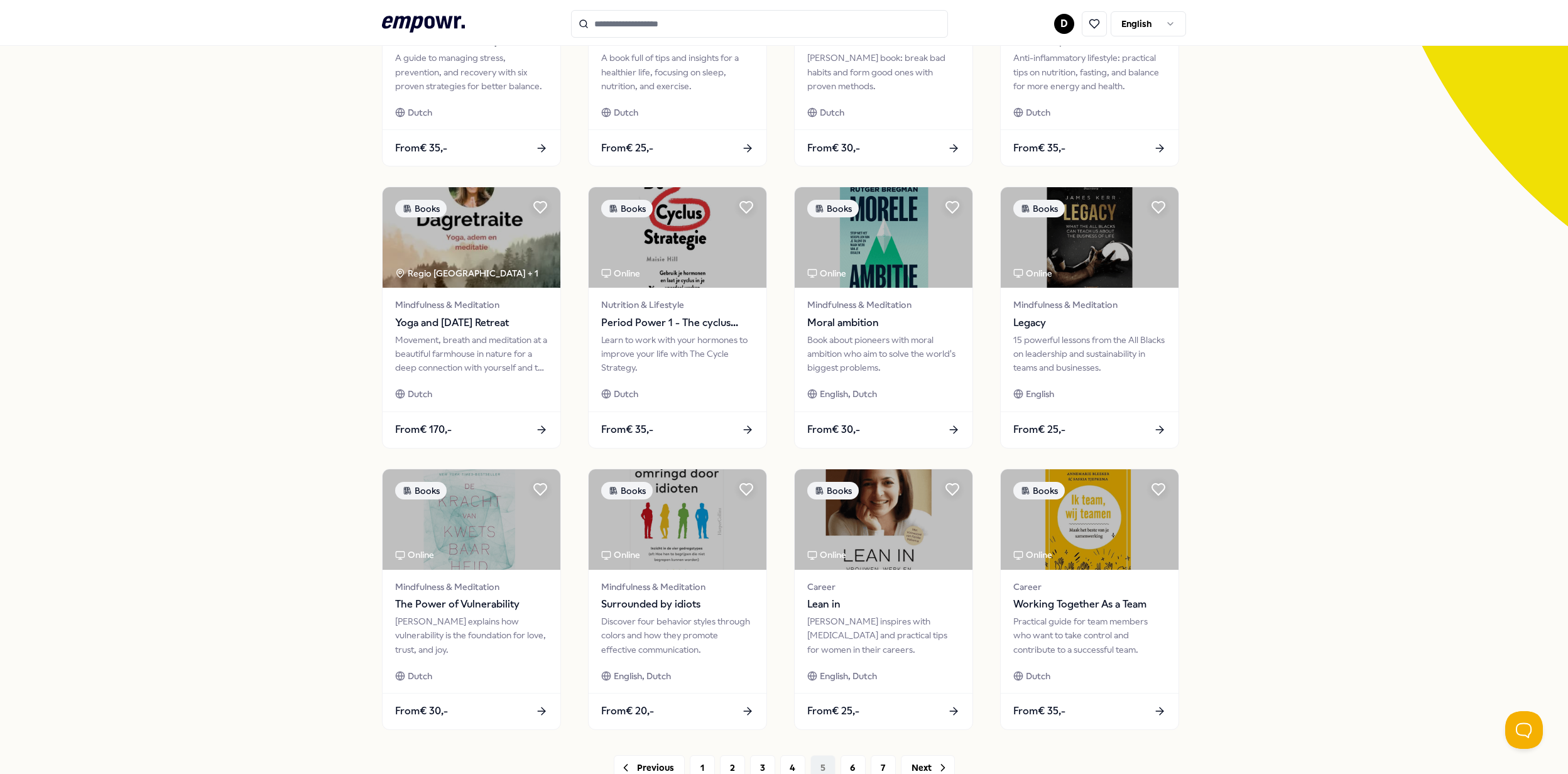
scroll to position [335, 0]
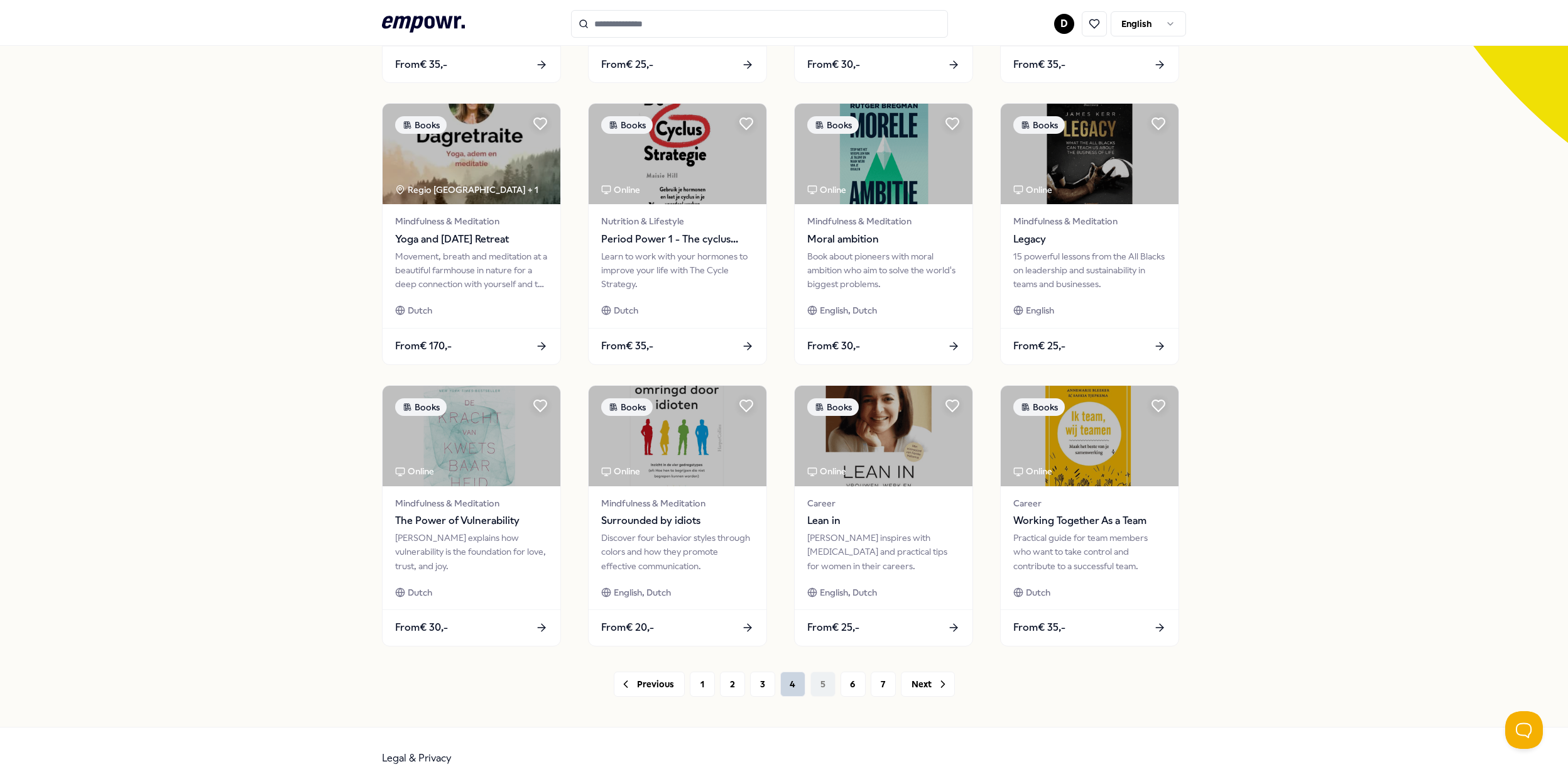
click at [782, 691] on button "4" at bounding box center [792, 684] width 25 height 25
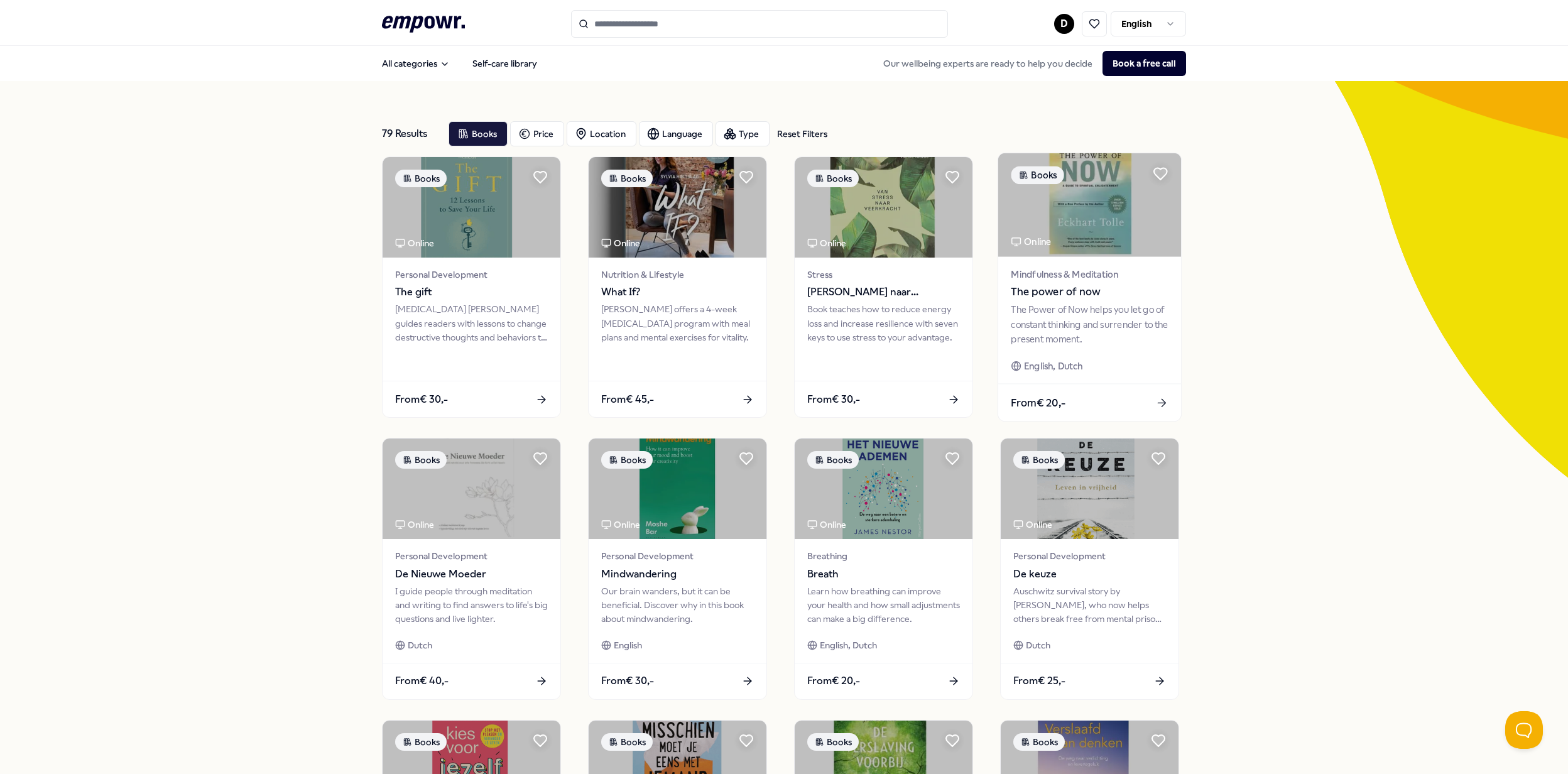
click at [1089, 216] on img at bounding box center [1090, 205] width 183 height 103
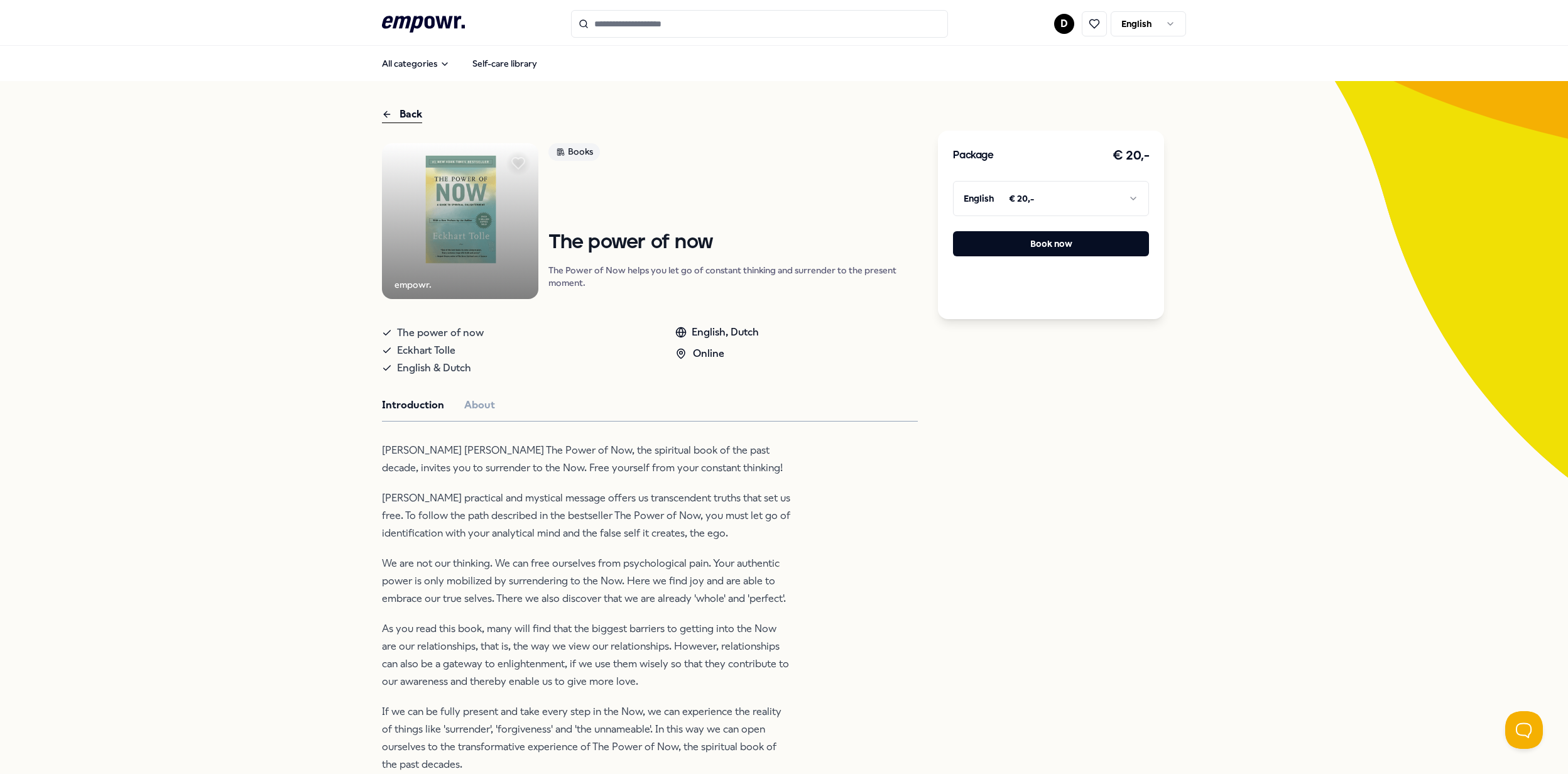
scroll to position [83, 0]
